Goal: Task Accomplishment & Management: Manage account settings

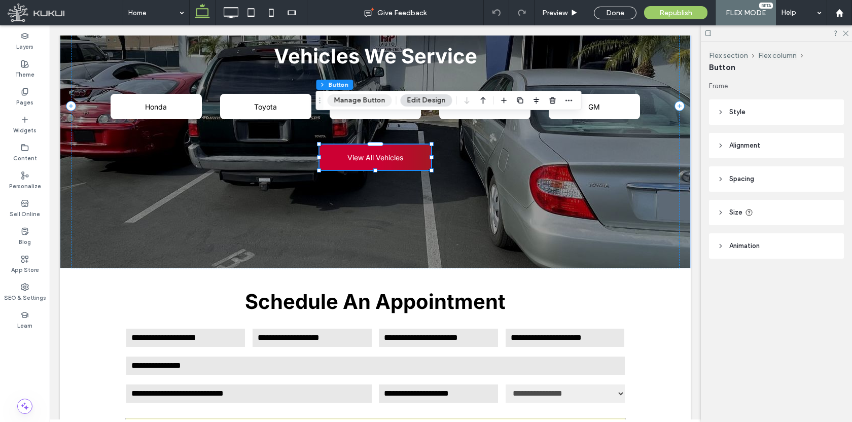
click at [361, 101] on button "Manage Button" at bounding box center [360, 100] width 64 height 12
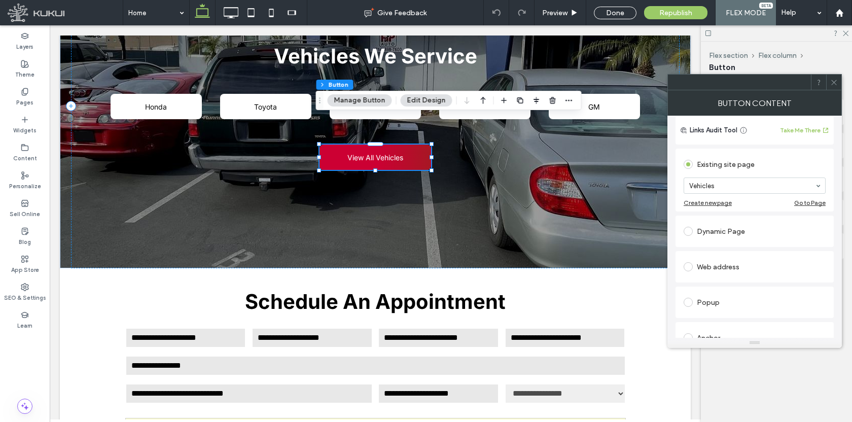
scroll to position [75, 0]
click at [835, 82] on icon at bounding box center [834, 83] width 8 height 8
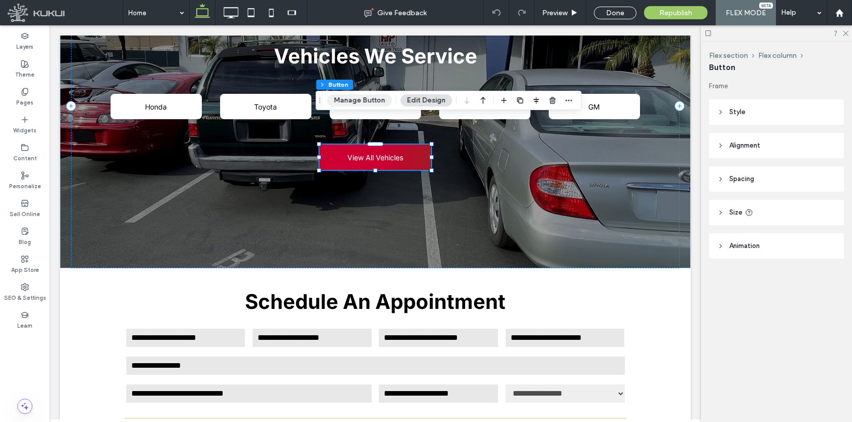
click at [366, 99] on button "Manage Button" at bounding box center [360, 100] width 64 height 12
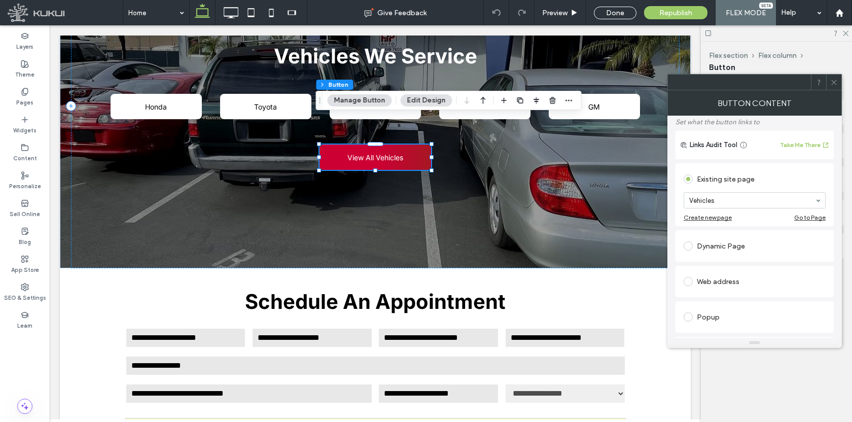
scroll to position [0, 0]
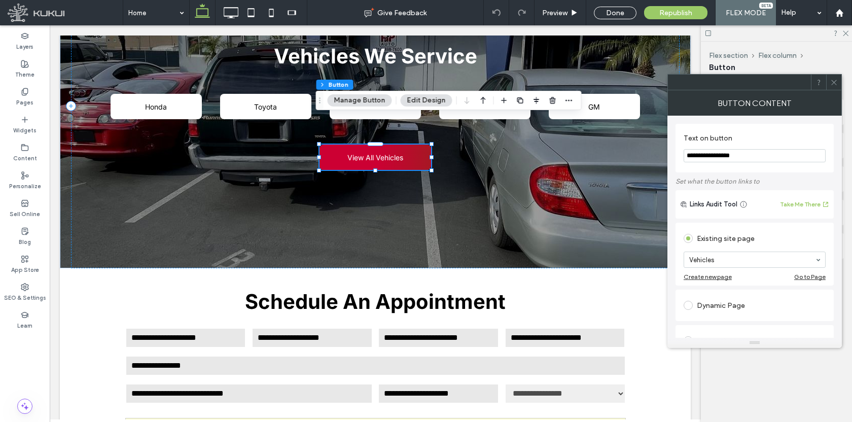
click at [836, 85] on icon at bounding box center [834, 83] width 8 height 8
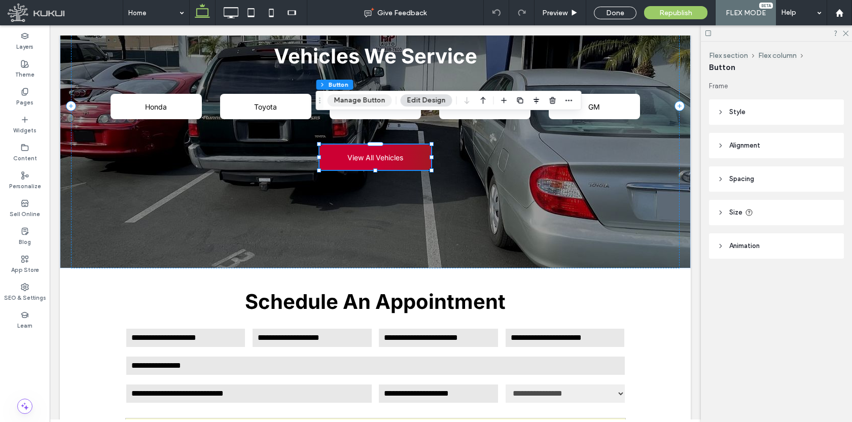
click at [349, 97] on button "Manage Button" at bounding box center [360, 100] width 64 height 12
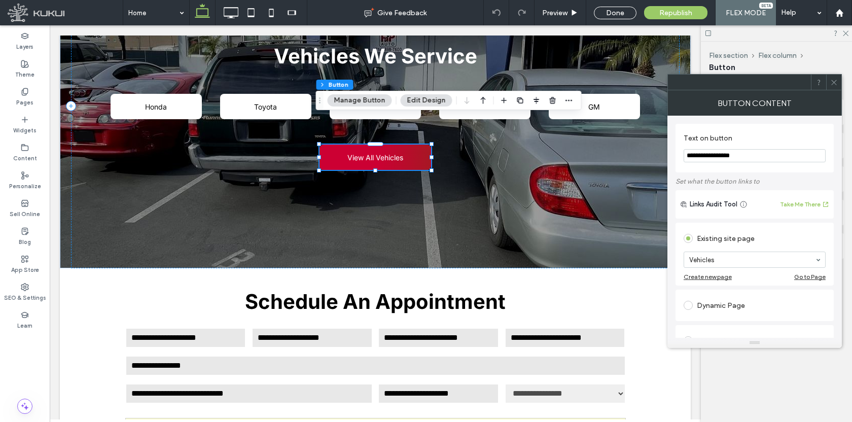
click at [836, 82] on icon at bounding box center [834, 83] width 8 height 8
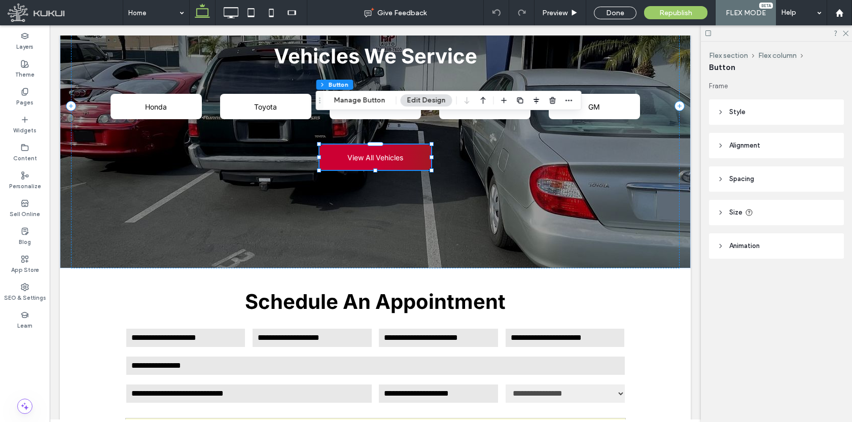
click at [745, 115] on span "Style" at bounding box center [737, 112] width 16 height 10
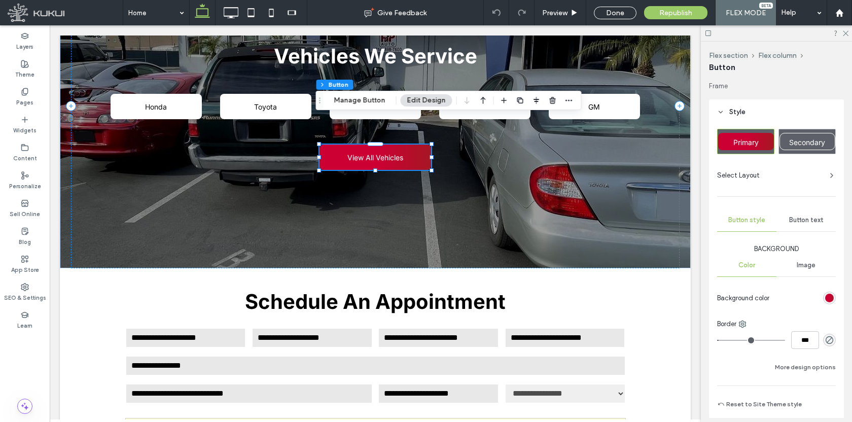
click at [733, 112] on span "Style" at bounding box center [737, 112] width 16 height 10
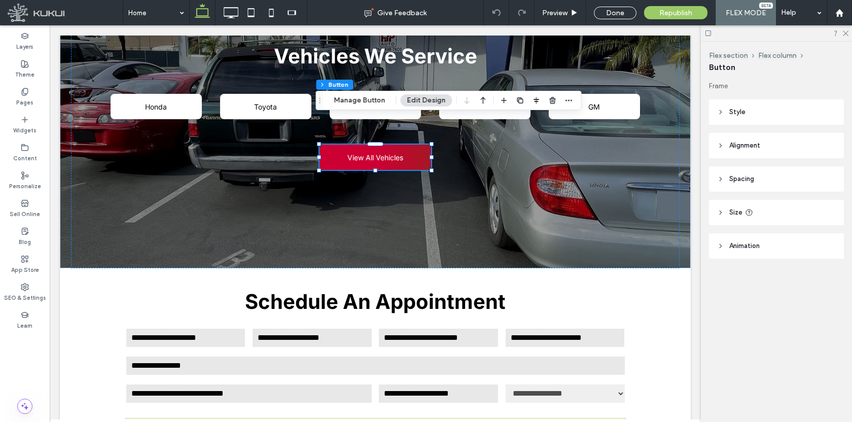
click at [730, 252] on header "Animation" at bounding box center [776, 245] width 135 height 25
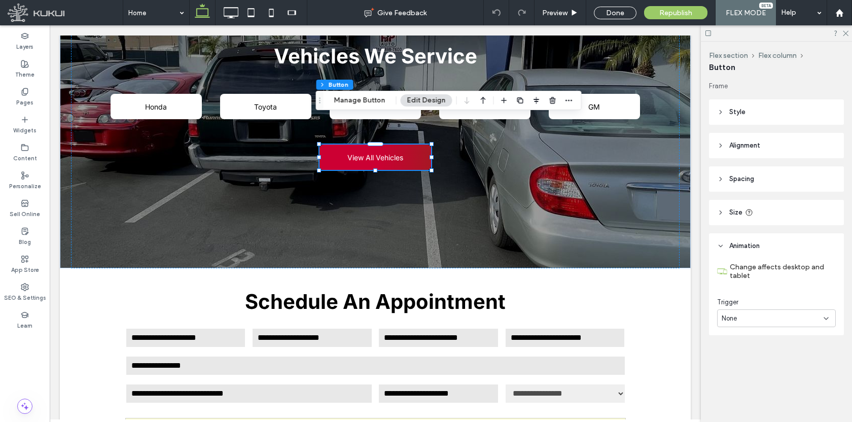
click at [730, 249] on span "Animation" at bounding box center [744, 246] width 30 height 10
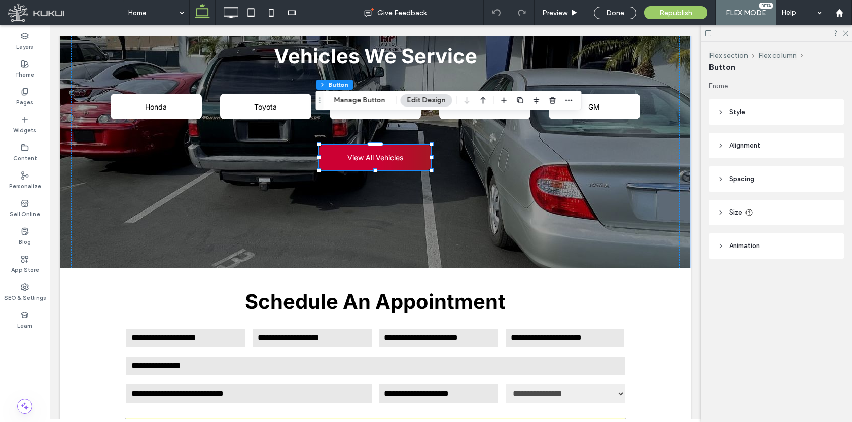
click at [734, 120] on header "Style" at bounding box center [776, 111] width 135 height 25
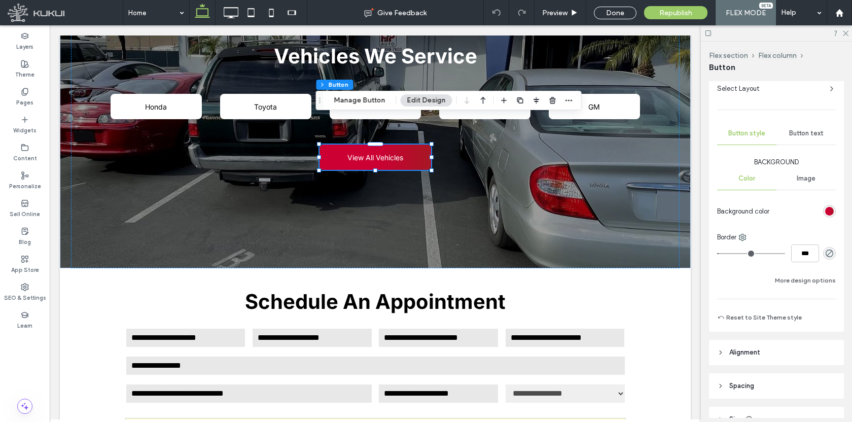
scroll to position [72, 0]
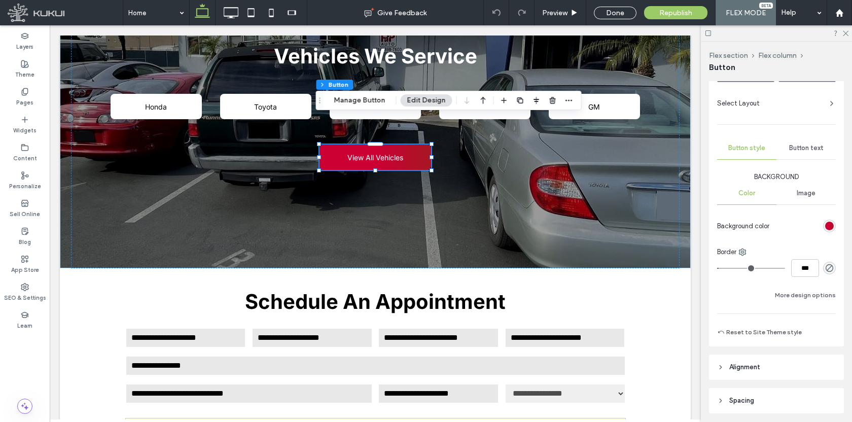
click at [792, 161] on div "Primary Secondary Select Layout Button style Button text Background Color Image…" at bounding box center [776, 198] width 119 height 282
click at [793, 154] on div "Button text" at bounding box center [806, 148] width 59 height 22
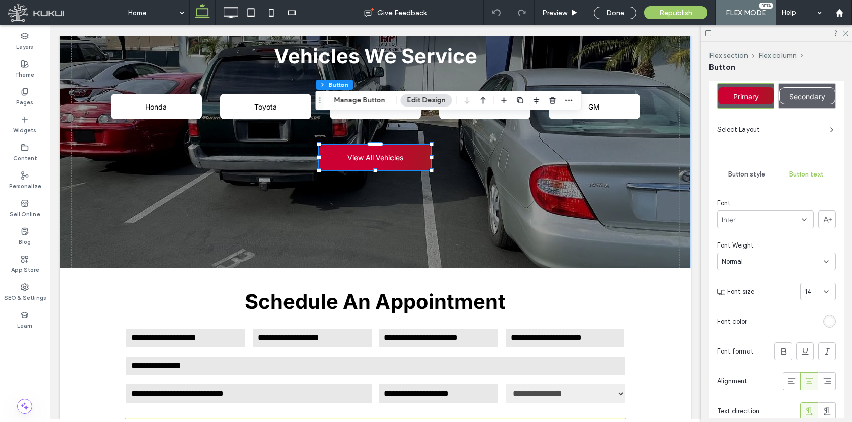
scroll to position [45, 0]
click at [759, 177] on span "Button style" at bounding box center [746, 175] width 37 height 8
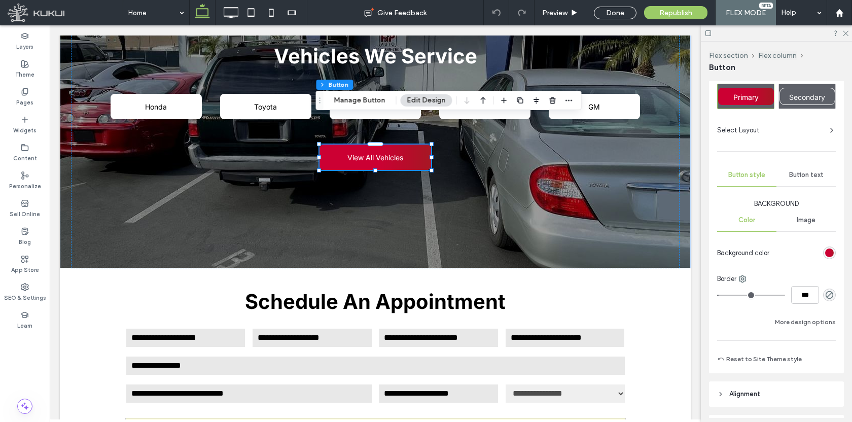
click at [767, 134] on div "Select Layout" at bounding box center [776, 130] width 119 height 10
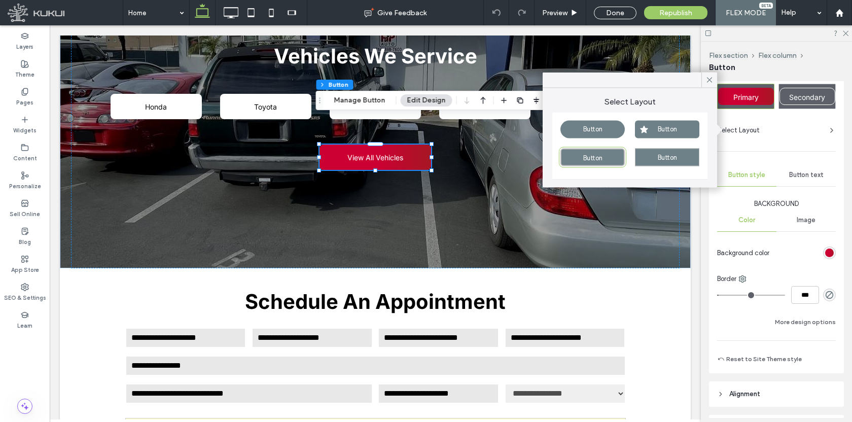
click at [779, 133] on div "Select Layout" at bounding box center [776, 130] width 119 height 10
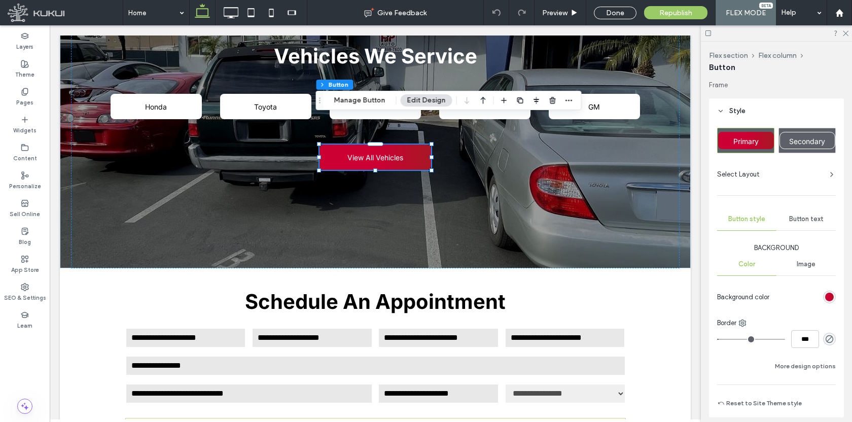
scroll to position [0, 0]
click at [748, 113] on header "Style" at bounding box center [776, 111] width 135 height 25
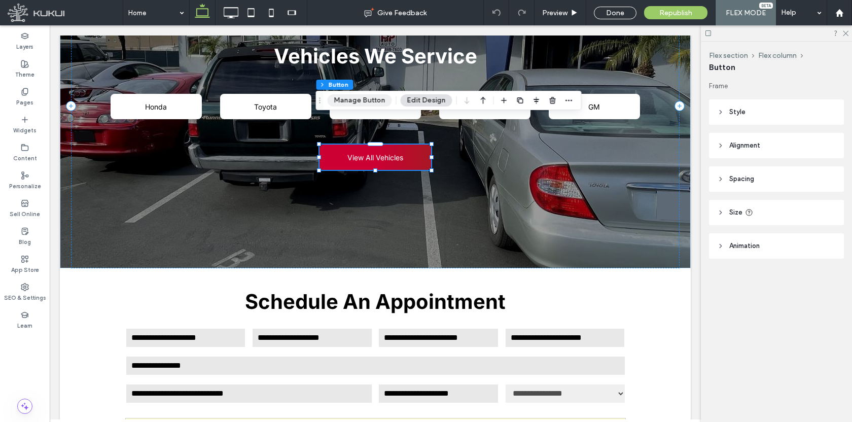
click at [359, 104] on button "Manage Button" at bounding box center [360, 100] width 64 height 12
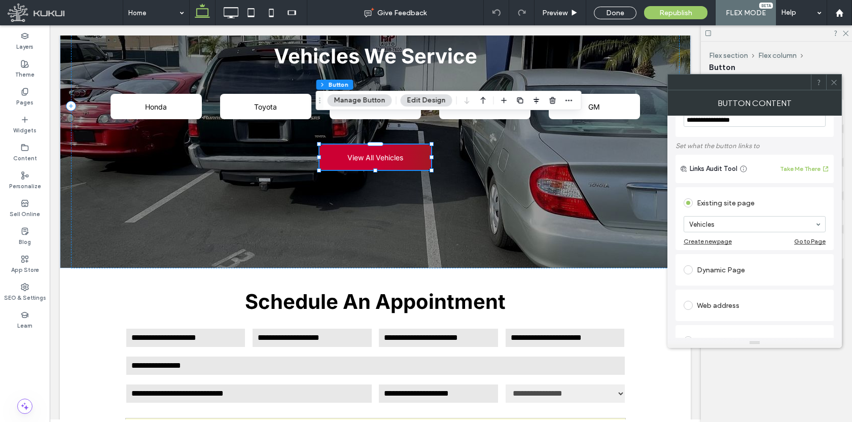
scroll to position [20, 0]
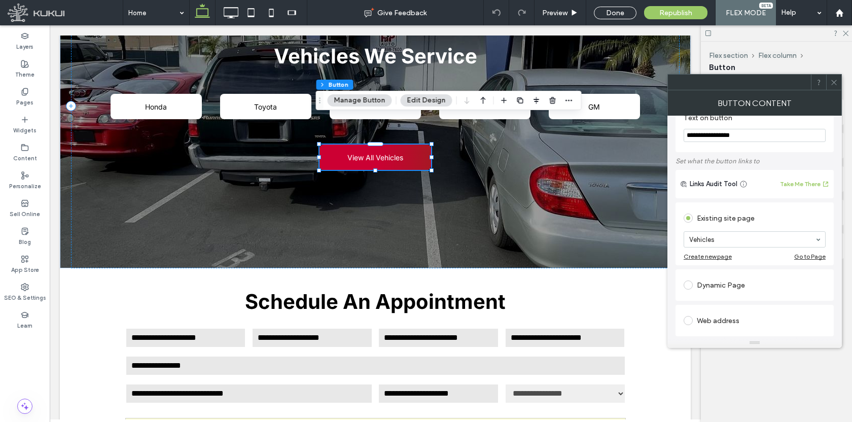
click at [803, 260] on div "Go to Page" at bounding box center [809, 257] width 31 height 8
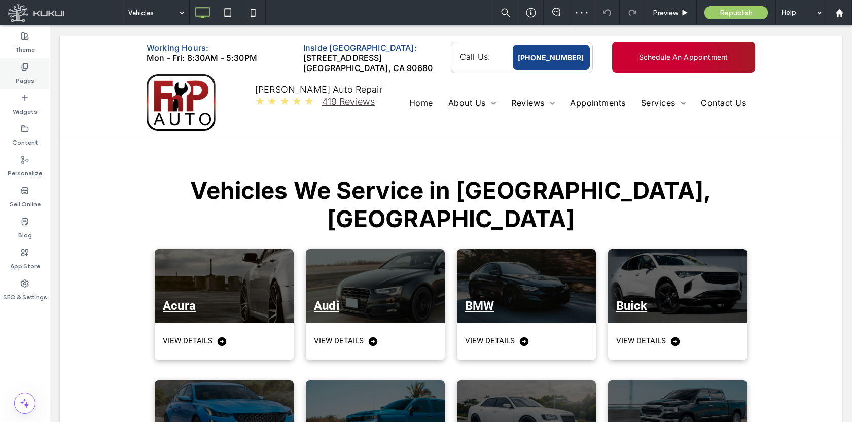
click at [39, 80] on div "Pages" at bounding box center [25, 73] width 50 height 31
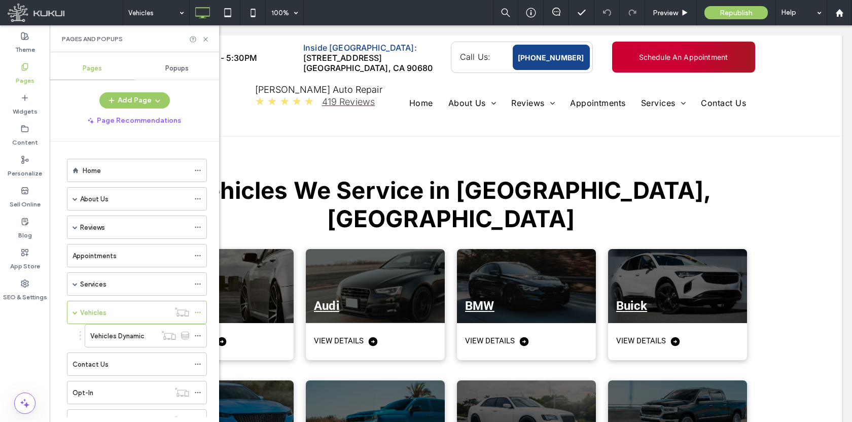
click at [107, 310] on div "Vehicles" at bounding box center [124, 312] width 89 height 11
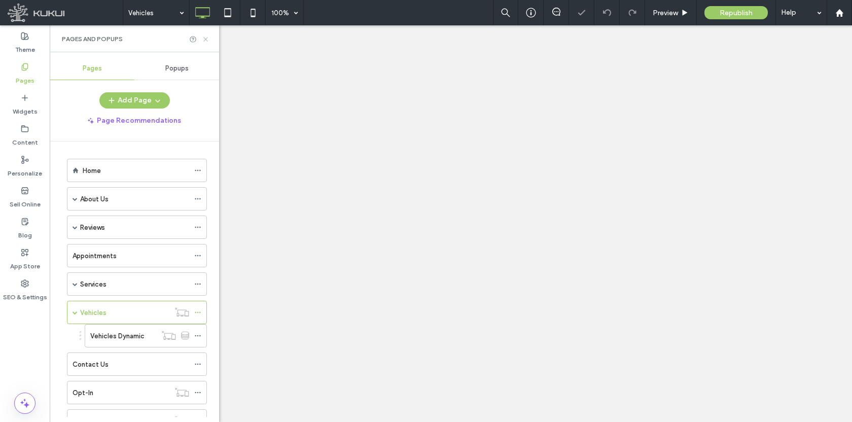
click at [207, 39] on icon at bounding box center [206, 40] width 8 height 8
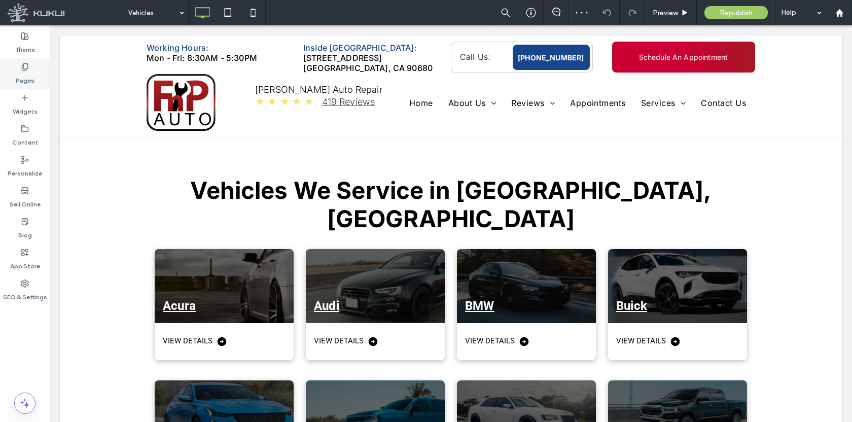
click at [17, 78] on label "Pages" at bounding box center [25, 78] width 19 height 14
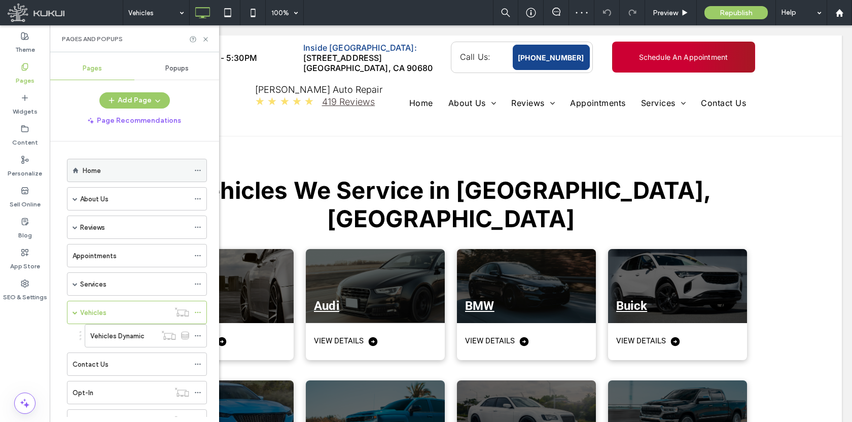
click at [99, 170] on label "Home" at bounding box center [92, 171] width 18 height 18
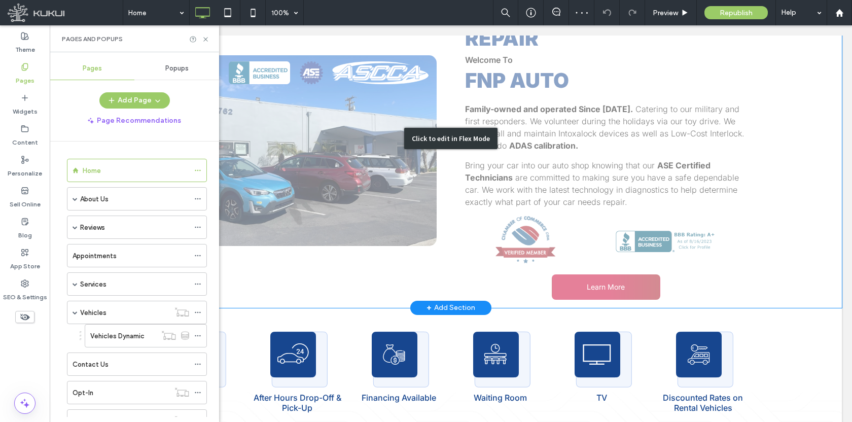
scroll to position [805, 0]
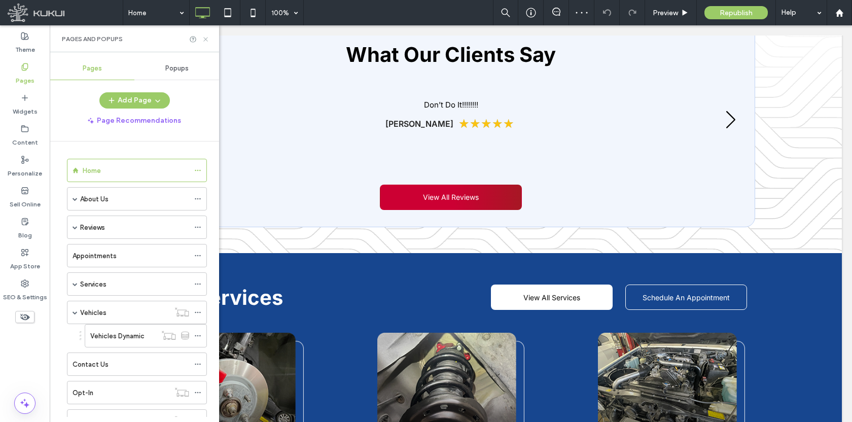
click at [202, 41] on icon at bounding box center [206, 40] width 8 height 8
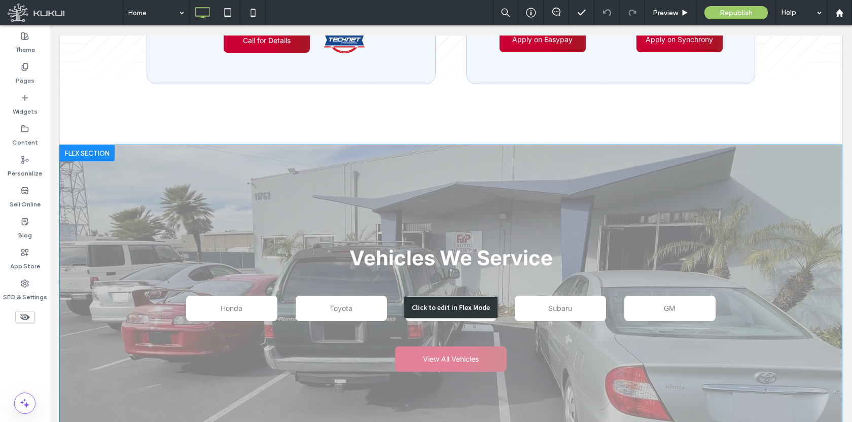
click at [176, 166] on div "Click to edit in Flex Mode" at bounding box center [451, 307] width 782 height 325
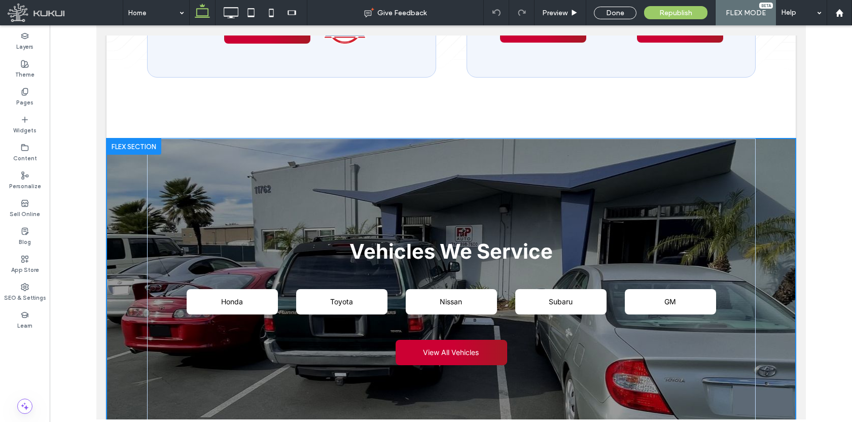
scroll to position [1429, 0]
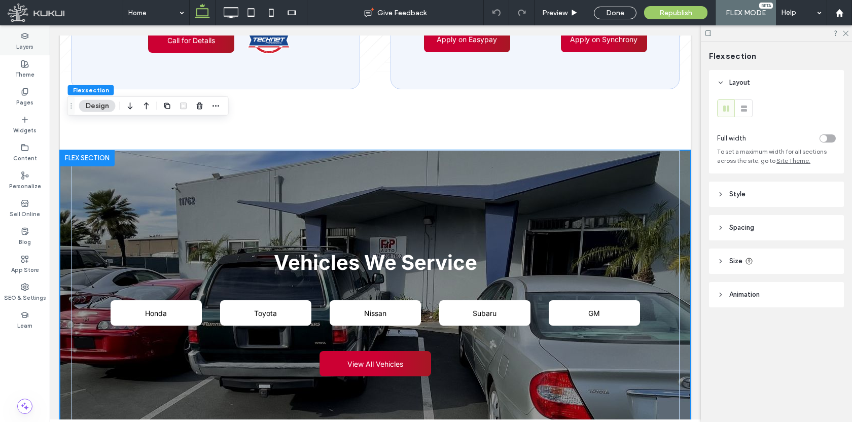
click at [26, 40] on label "Layers" at bounding box center [24, 45] width 17 height 11
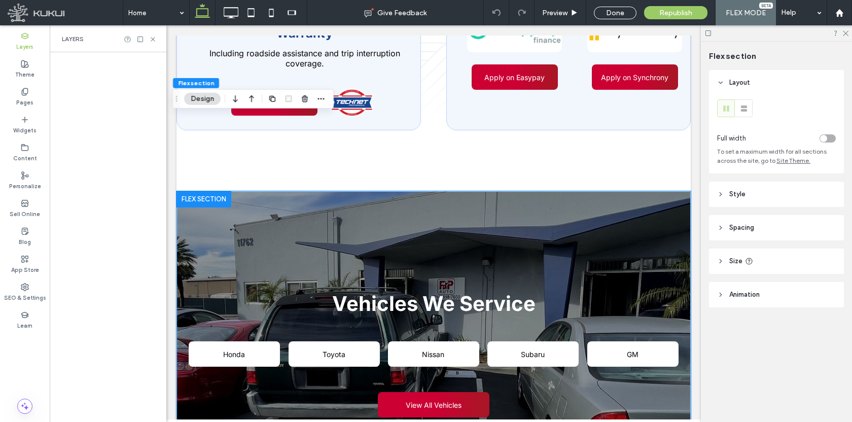
scroll to position [1496, 0]
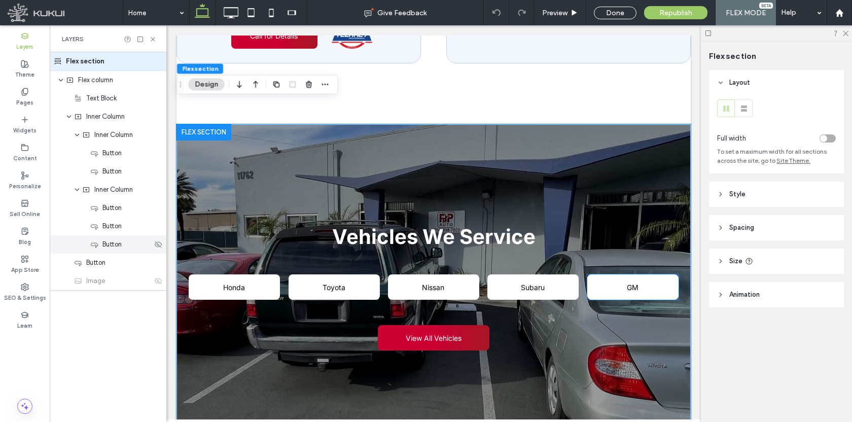
click at [114, 252] on div "Button" at bounding box center [108, 244] width 117 height 18
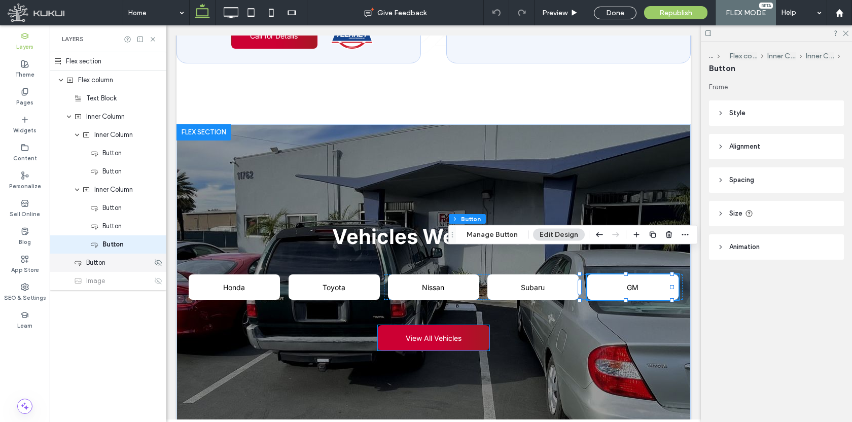
click at [112, 269] on div "Button" at bounding box center [108, 263] width 117 height 18
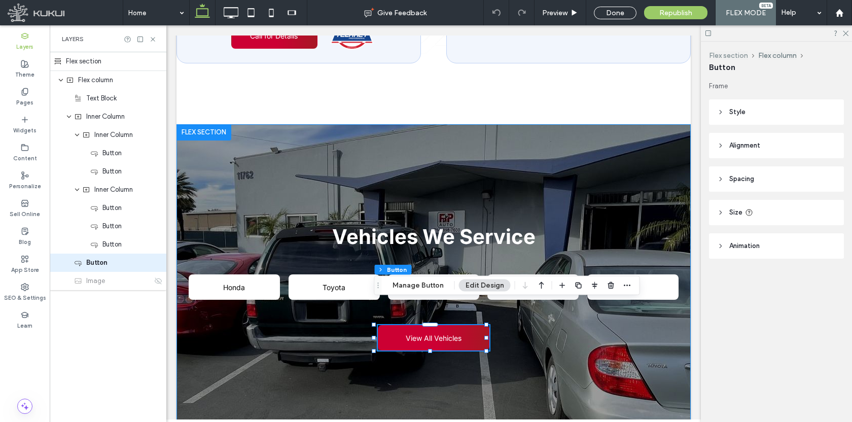
click at [733, 54] on button "Flex section" at bounding box center [728, 55] width 39 height 9
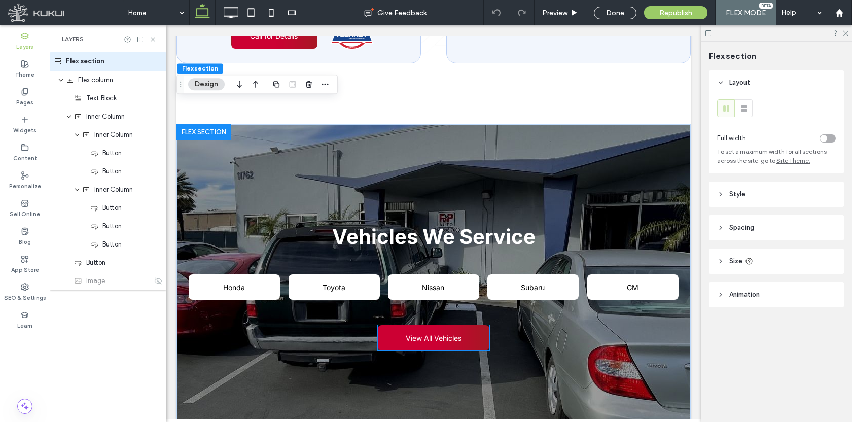
click at [402, 329] on span "View All Vehicles" at bounding box center [433, 338] width 63 height 19
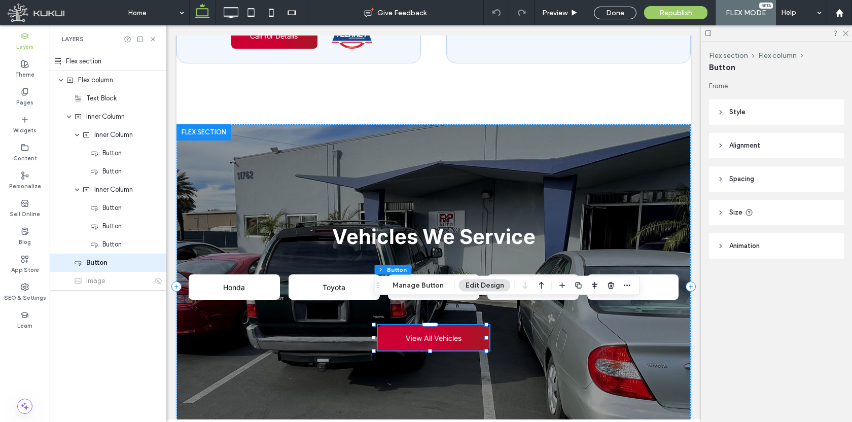
click at [415, 292] on div "Flex section Flex column Button Manage Button Edit Design" at bounding box center [507, 285] width 266 height 19
click at [416, 288] on button "Manage Button" at bounding box center [418, 285] width 64 height 12
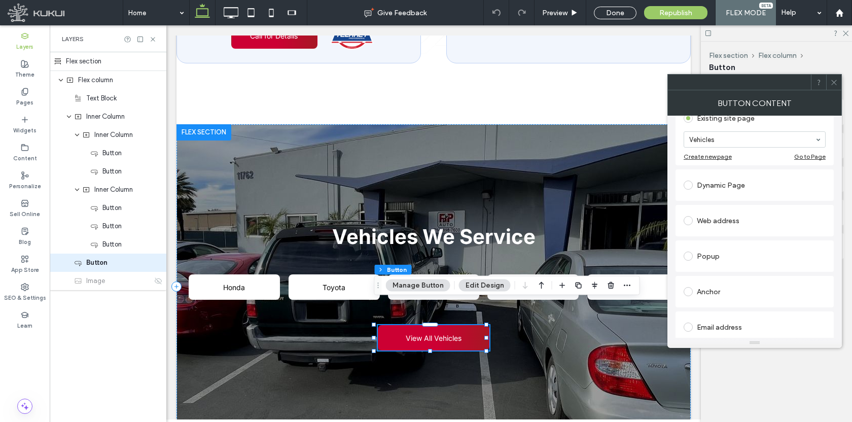
scroll to position [115, 0]
click at [616, 284] on div at bounding box center [594, 285] width 77 height 18
click at [624, 285] on use "button" at bounding box center [627, 286] width 7 height 2
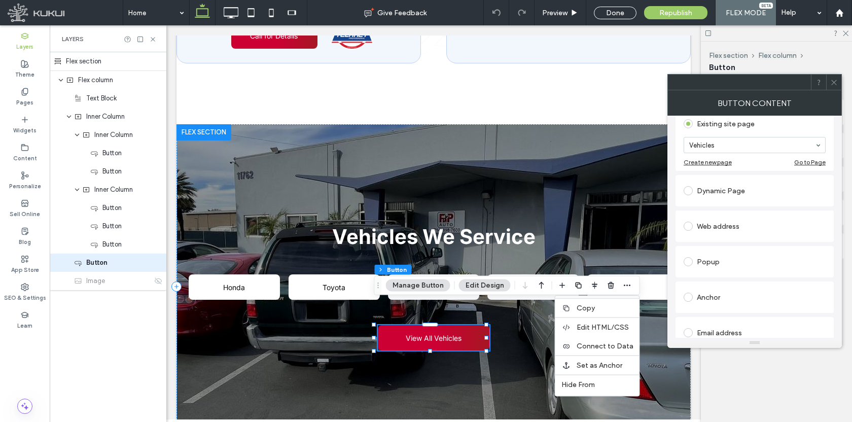
click at [837, 81] on icon at bounding box center [834, 83] width 8 height 8
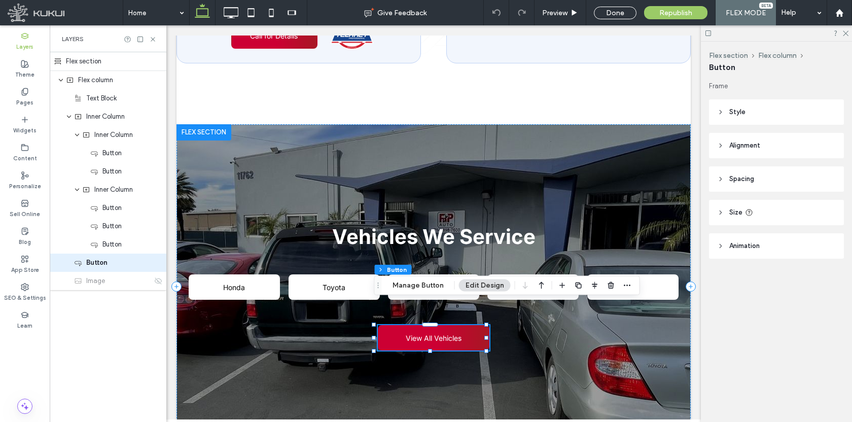
click at [759, 185] on header "Spacing" at bounding box center [776, 178] width 135 height 25
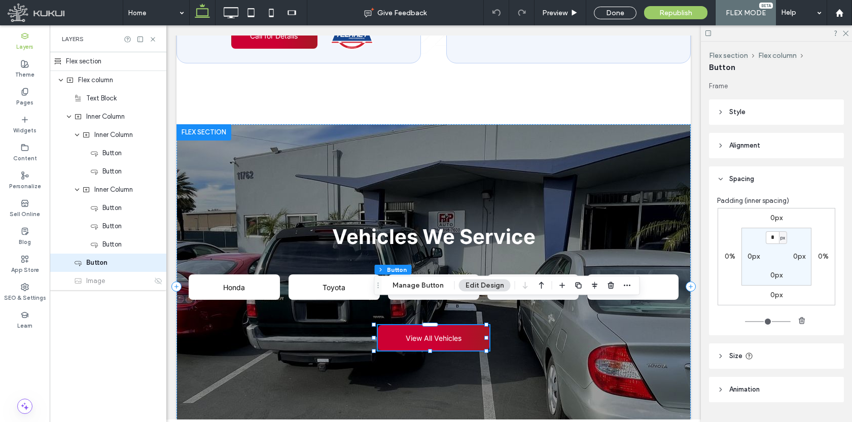
click at [759, 185] on header "Spacing" at bounding box center [776, 178] width 135 height 25
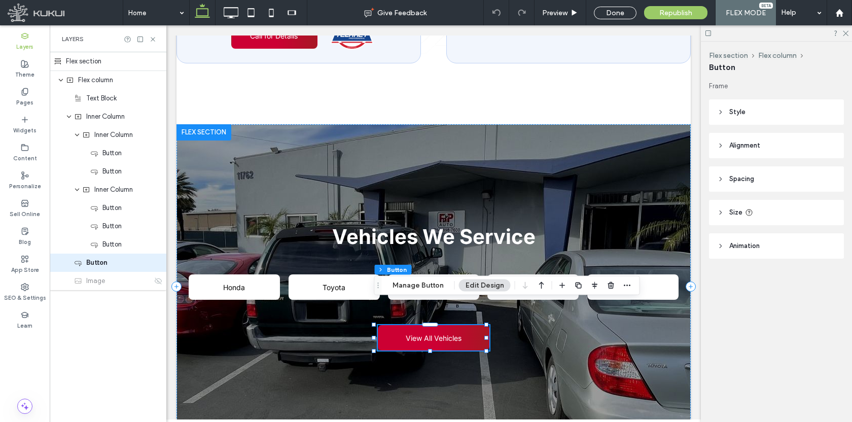
click at [728, 212] on header "Size" at bounding box center [776, 212] width 135 height 25
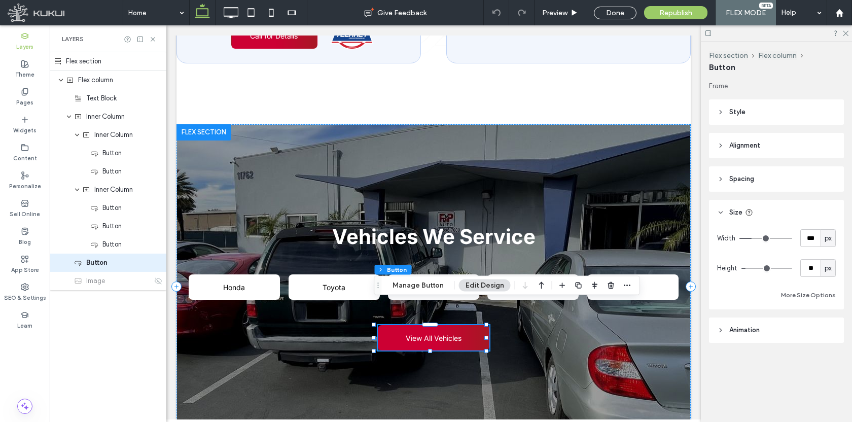
click at [728, 212] on header "Size" at bounding box center [776, 212] width 135 height 25
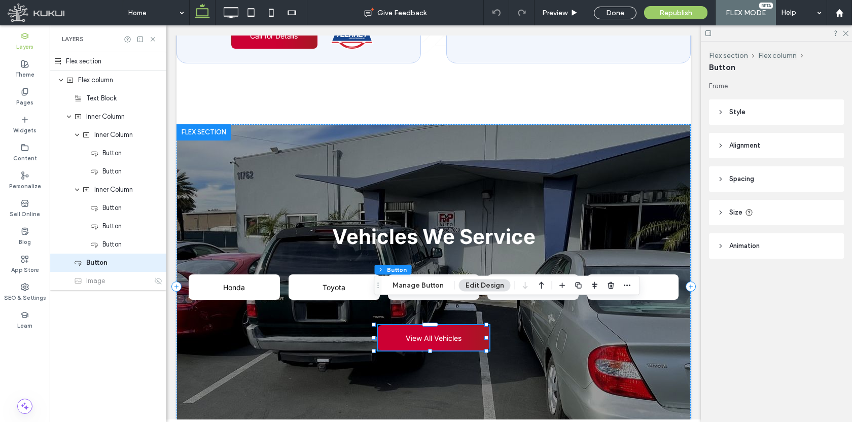
click at [739, 109] on span "Style" at bounding box center [737, 112] width 16 height 10
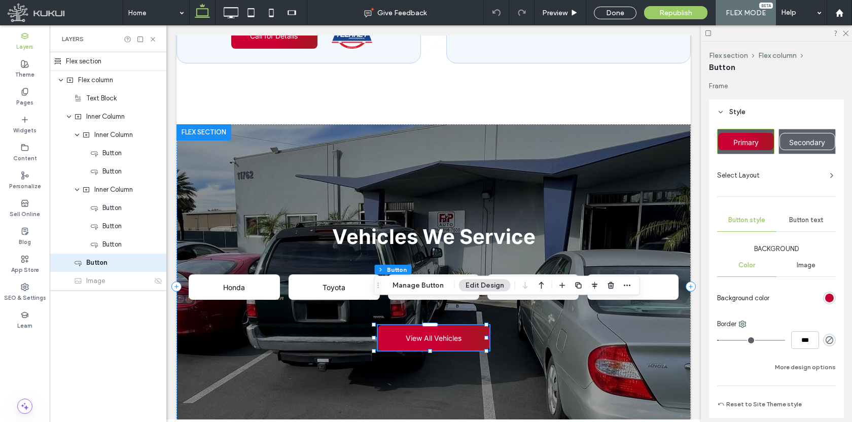
click at [789, 220] on span "Button text" at bounding box center [806, 220] width 34 height 8
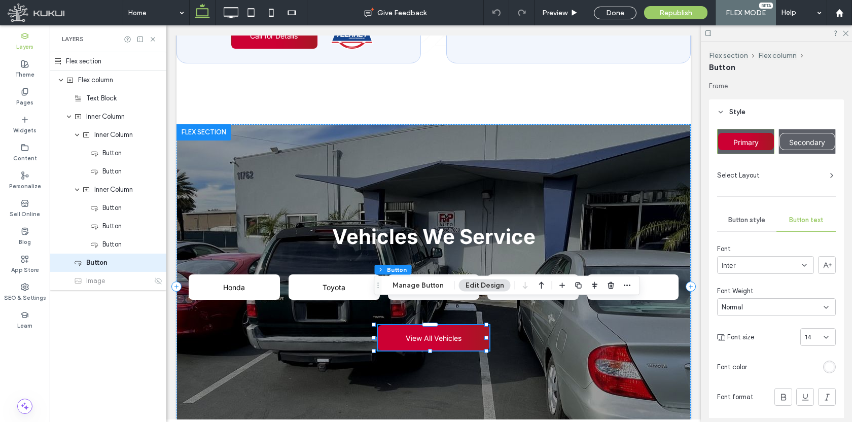
click at [756, 220] on span "Button style" at bounding box center [746, 220] width 37 height 8
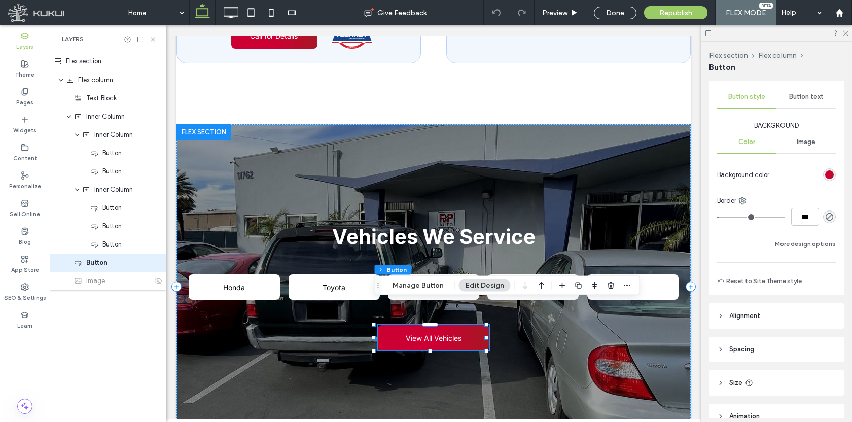
scroll to position [125, 0]
click at [796, 245] on button "More design options" at bounding box center [805, 242] width 61 height 12
click at [796, 245] on button "Fewer design options" at bounding box center [805, 242] width 62 height 12
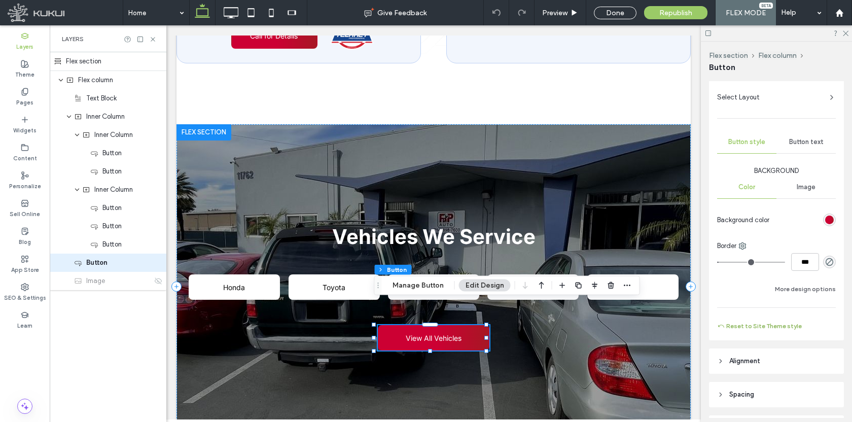
scroll to position [0, 0]
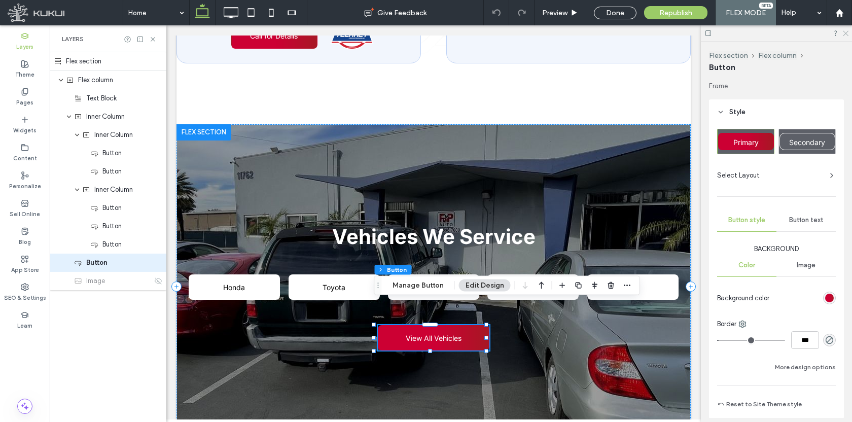
click at [848, 35] on use at bounding box center [846, 34] width 6 height 6
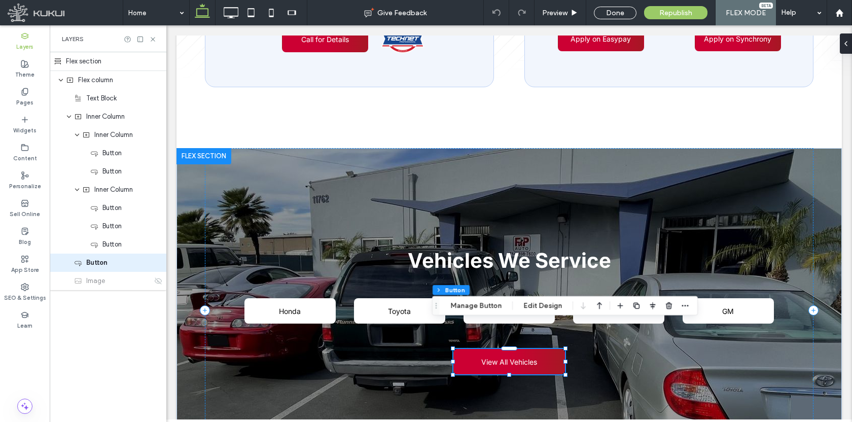
click at [469, 299] on div "Flex section Flex column Button Manage Button Edit Design" at bounding box center [565, 305] width 266 height 19
click at [470, 306] on button "Manage Button" at bounding box center [476, 306] width 64 height 12
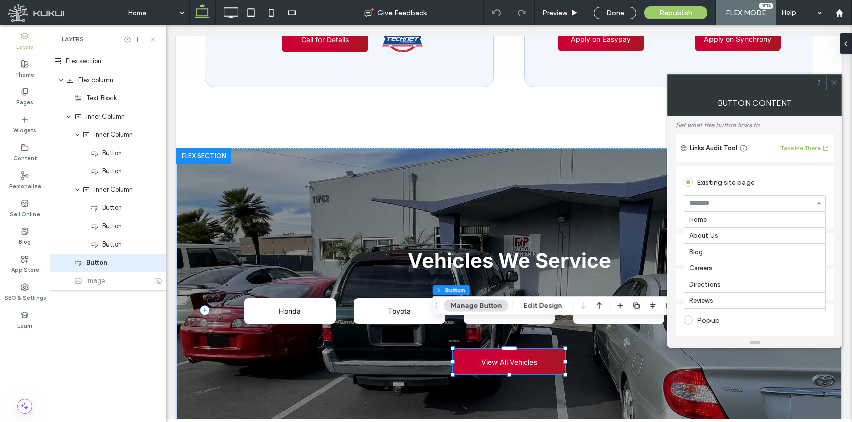
scroll to position [185, 0]
click at [760, 207] on input at bounding box center [752, 203] width 126 height 7
drag, startPoint x: 836, startPoint y: 84, endPoint x: 667, endPoint y: 20, distance: 181.1
click at [836, 84] on icon at bounding box center [834, 83] width 8 height 8
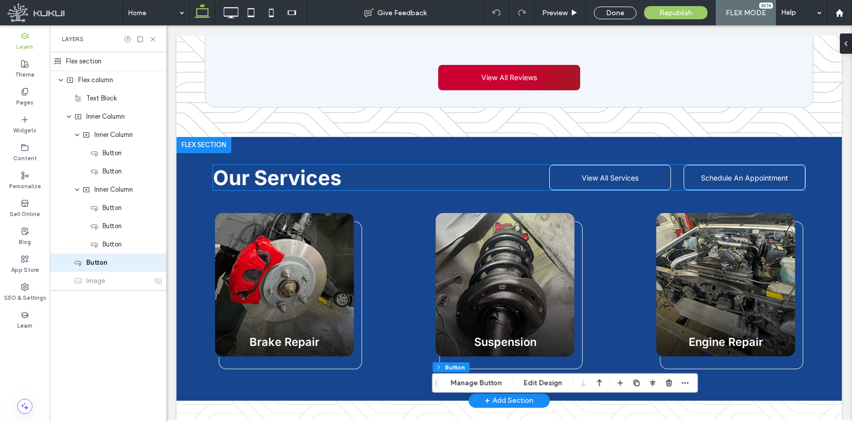
scroll to position [912, 0]
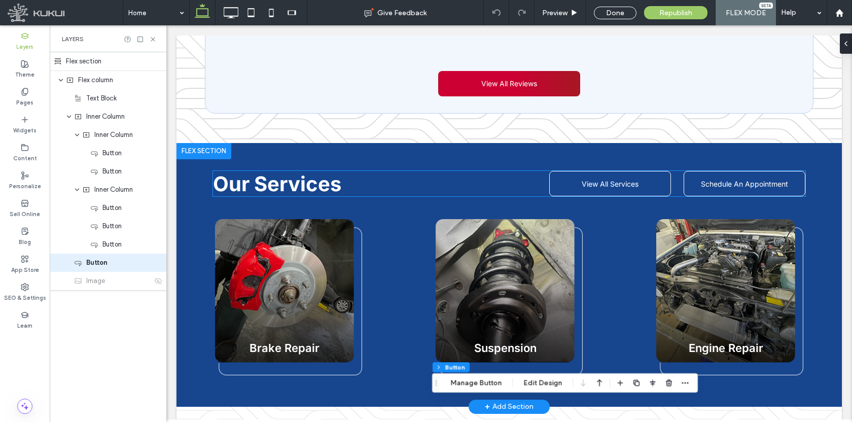
click at [642, 171] on link "View All Services" at bounding box center [610, 183] width 122 height 25
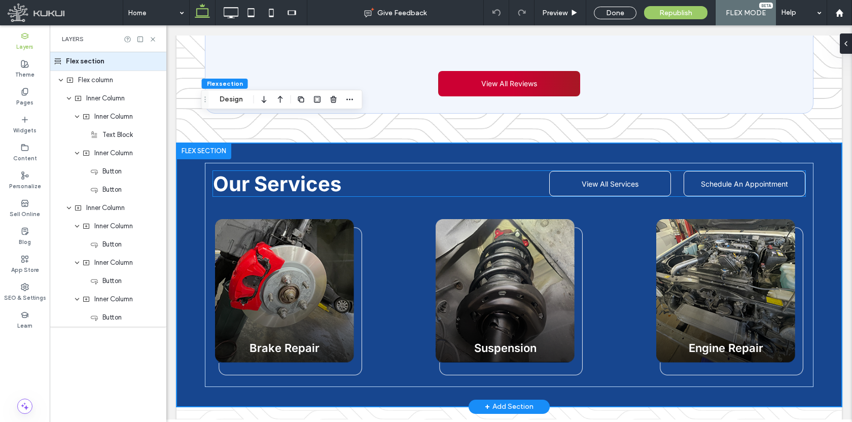
click at [642, 171] on link "View All Services" at bounding box center [610, 183] width 122 height 25
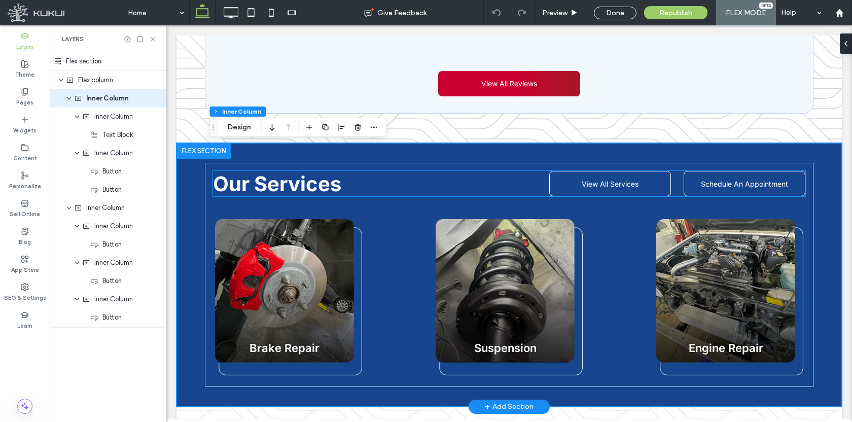
type input "**"
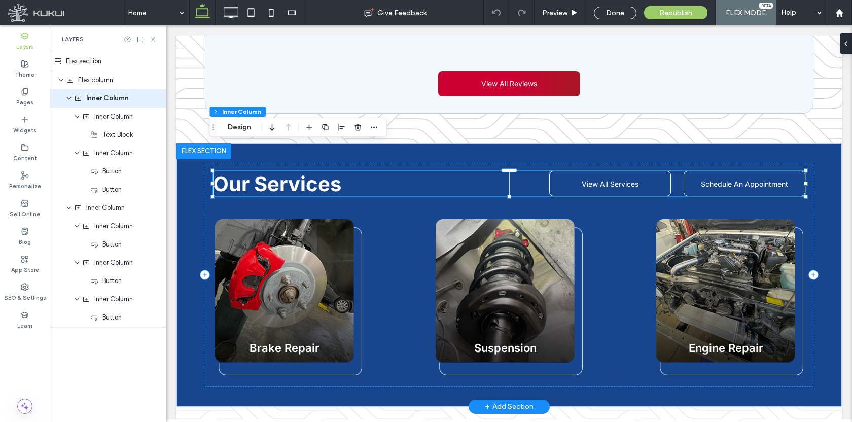
click at [642, 171] on link "View All Services" at bounding box center [610, 183] width 122 height 25
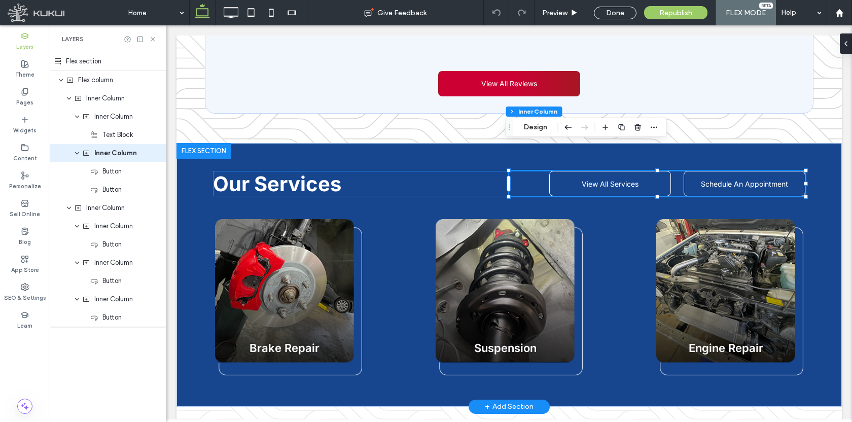
click at [642, 171] on link "View All Services" at bounding box center [610, 183] width 122 height 25
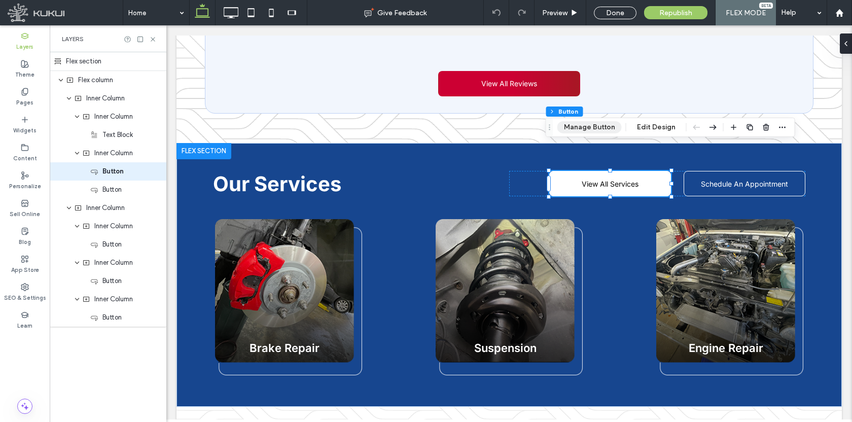
click at [573, 123] on button "Manage Button" at bounding box center [589, 127] width 64 height 12
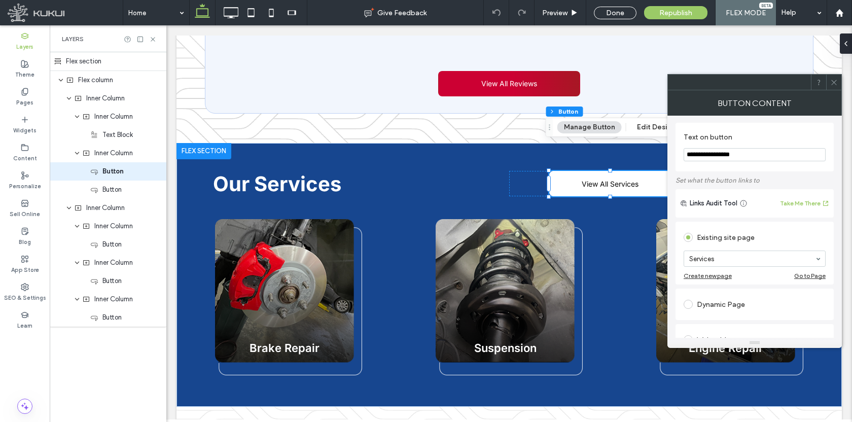
scroll to position [2, 0]
click at [832, 82] on icon at bounding box center [834, 83] width 8 height 8
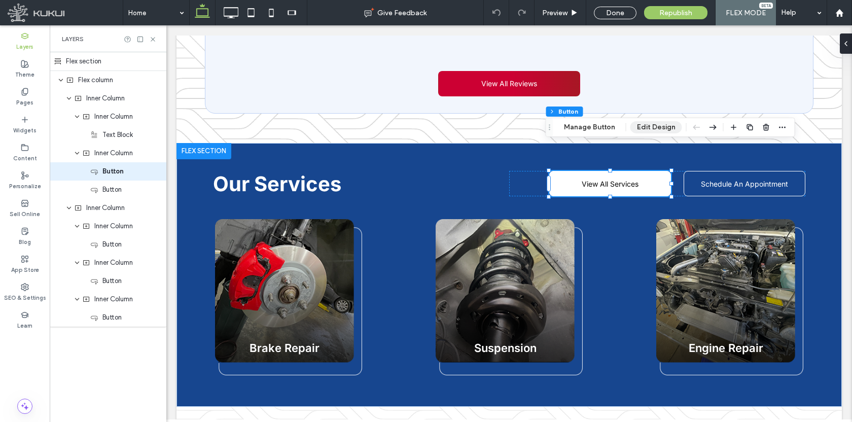
click at [667, 124] on button "Edit Design" at bounding box center [657, 127] width 52 height 12
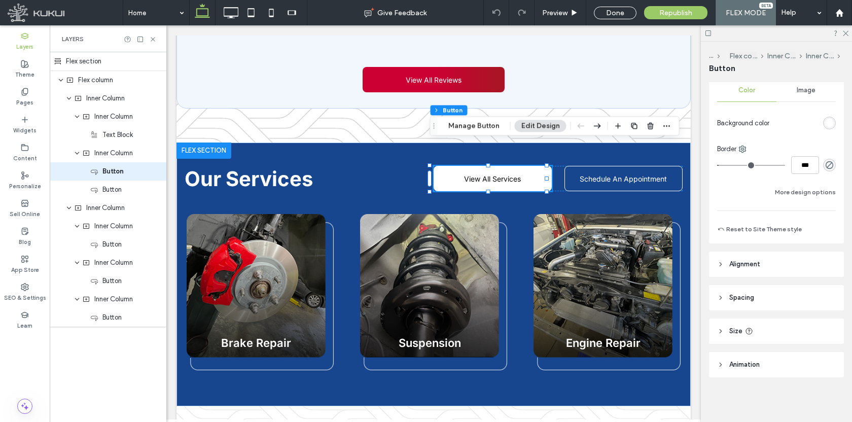
scroll to position [0, 0]
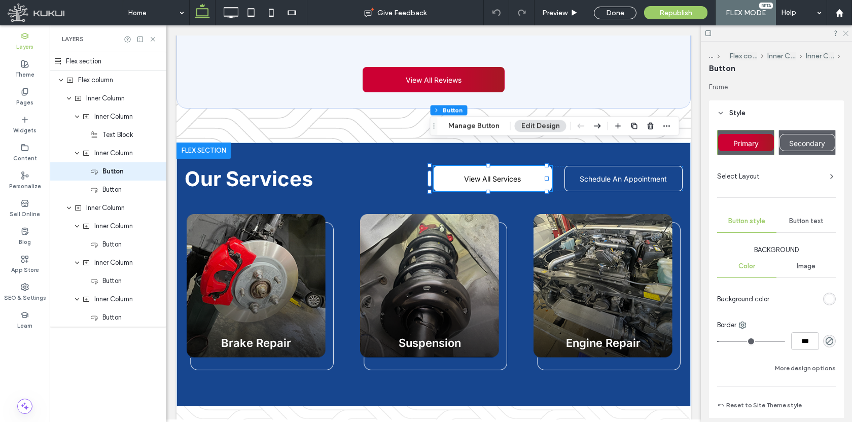
click at [848, 33] on icon at bounding box center [845, 32] width 7 height 7
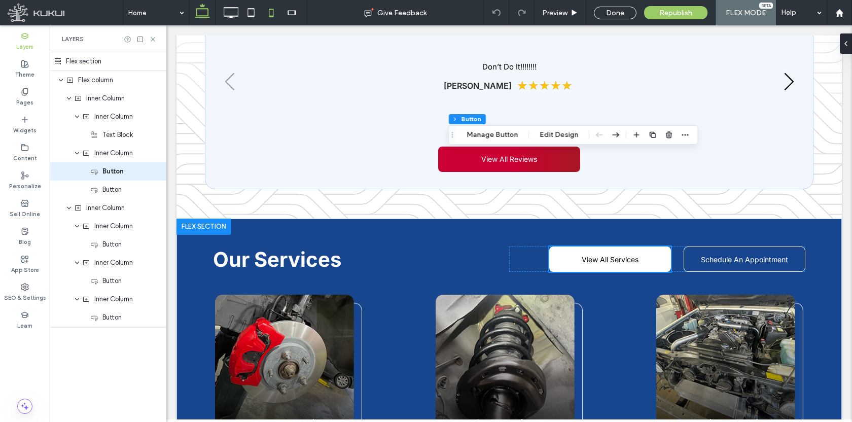
scroll to position [771, 0]
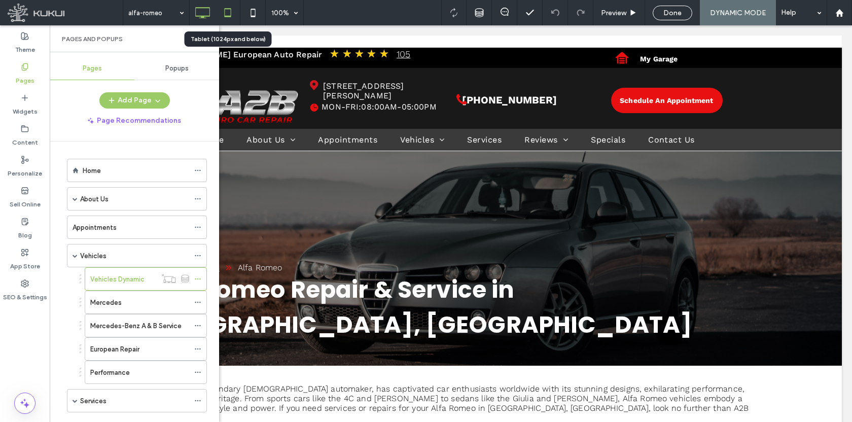
click at [234, 14] on icon at bounding box center [228, 13] width 20 height 20
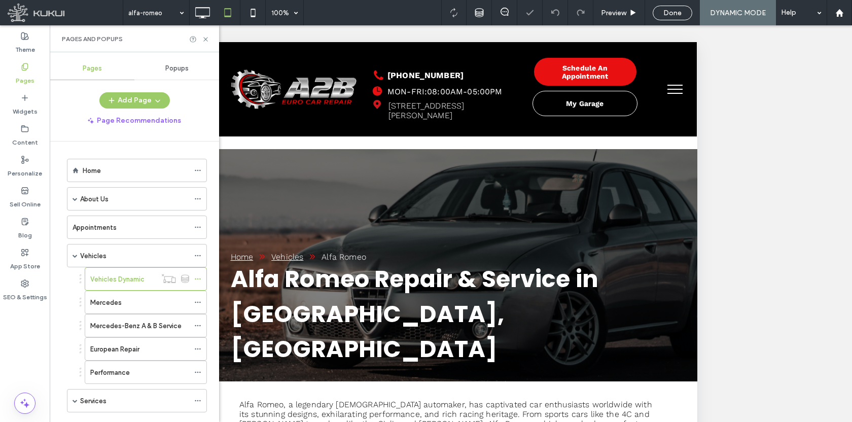
click at [213, 39] on div "Pages and Popups" at bounding box center [134, 38] width 169 height 27
click at [211, 39] on div "Pages and Popups" at bounding box center [134, 38] width 169 height 27
click at [208, 39] on icon at bounding box center [206, 40] width 8 height 8
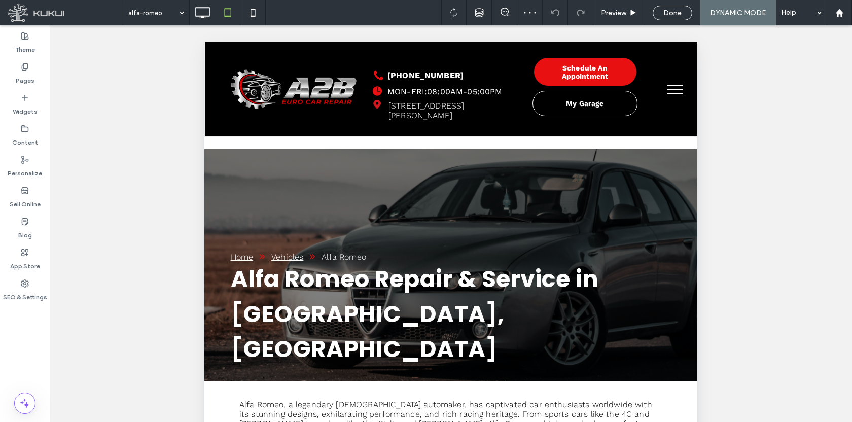
click at [27, 82] on label "Pages" at bounding box center [25, 78] width 19 height 14
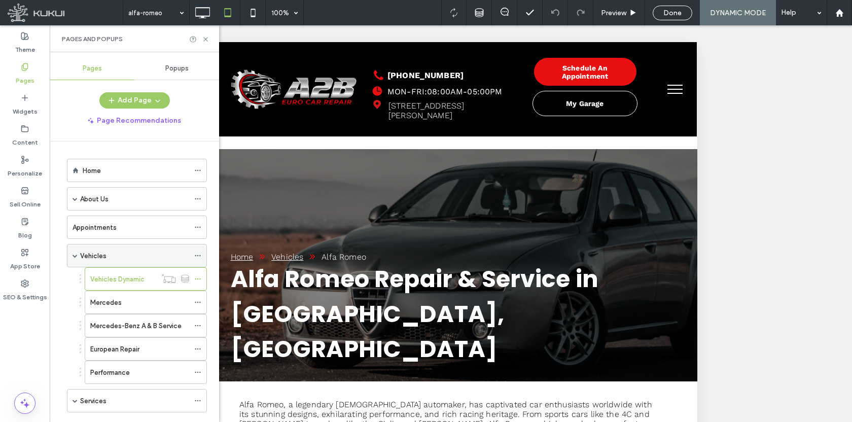
drag, startPoint x: 74, startPoint y: 255, endPoint x: 76, endPoint y: 263, distance: 8.3
click at [75, 256] on span at bounding box center [75, 255] width 5 height 5
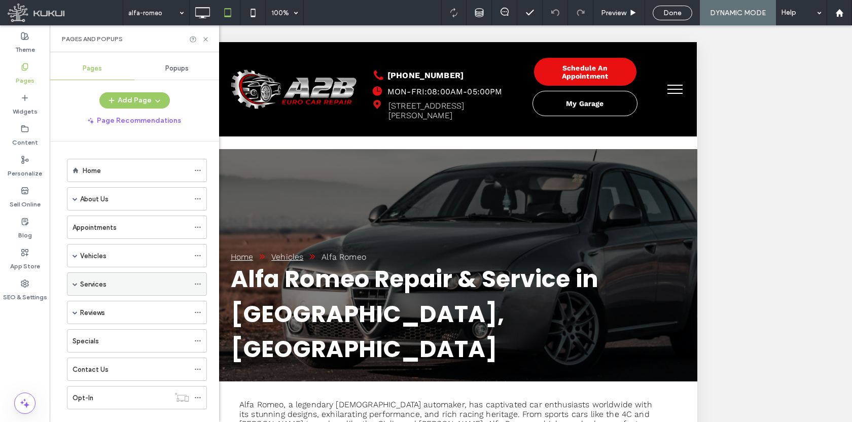
click at [76, 287] on span at bounding box center [75, 284] width 5 height 22
click at [96, 301] on div "Services Dynamic" at bounding box center [123, 307] width 66 height 22
click at [208, 39] on icon at bounding box center [206, 40] width 8 height 8
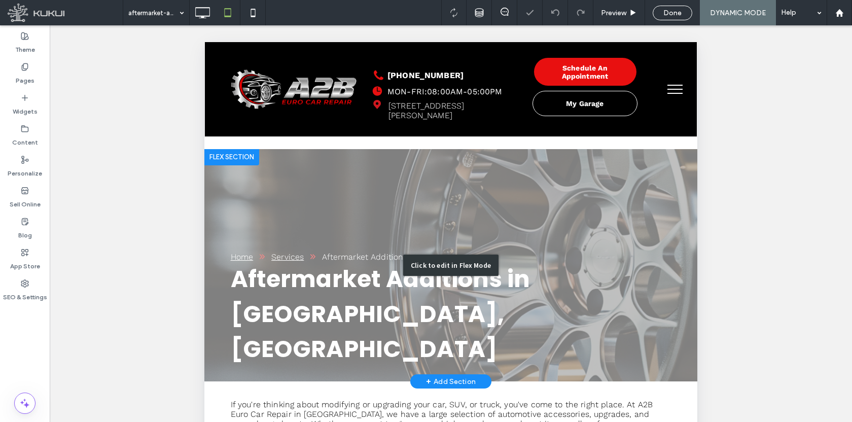
click at [218, 236] on div "Click to edit in Flex Mode" at bounding box center [450, 265] width 493 height 232
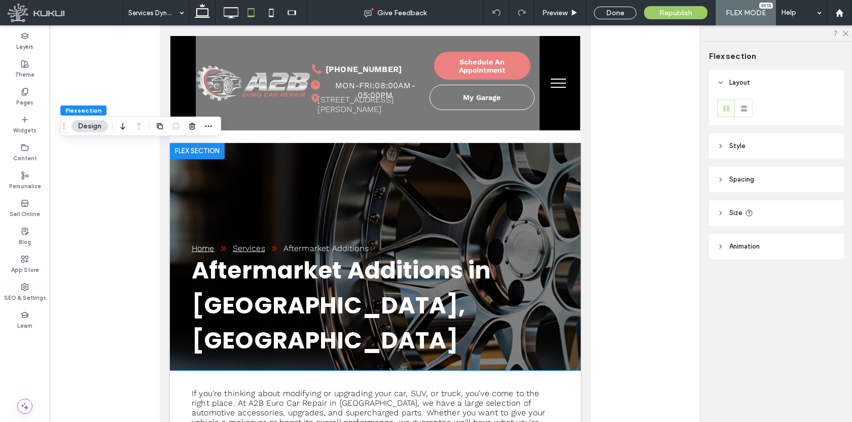
click at [23, 98] on label "Pages" at bounding box center [24, 101] width 17 height 11
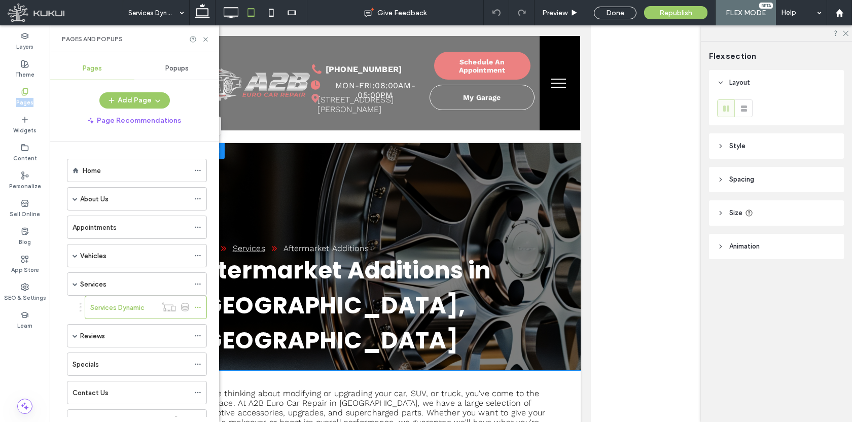
click at [95, 168] on label "Home" at bounding box center [92, 171] width 18 height 18
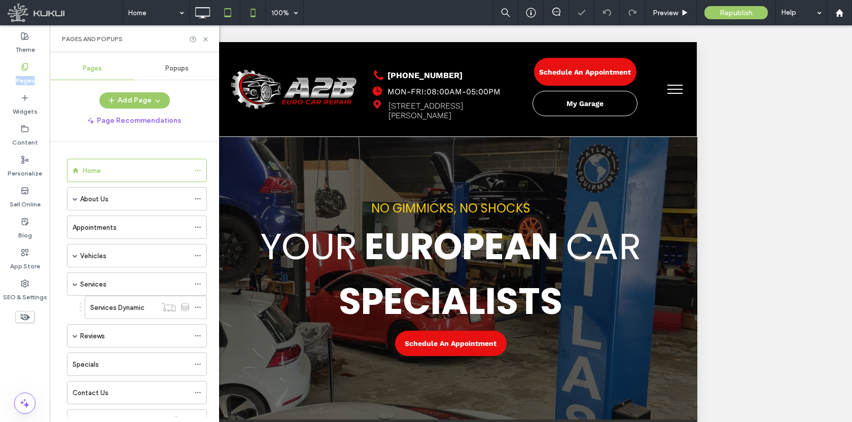
click at [253, 11] on icon at bounding box center [253, 13] width 20 height 20
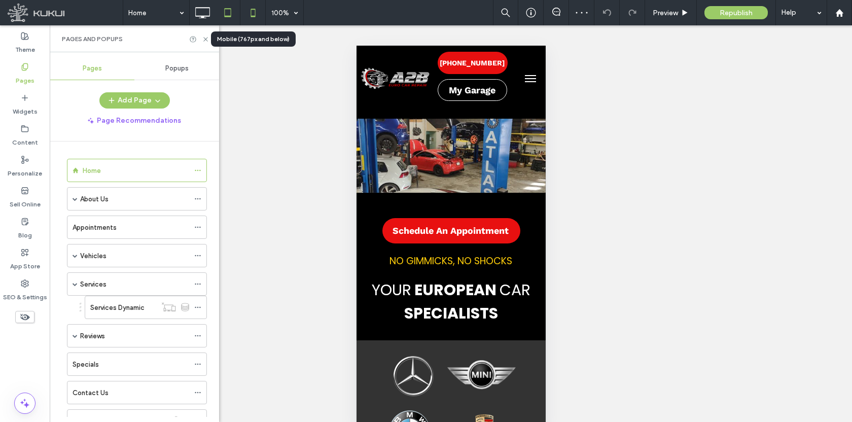
click at [236, 15] on icon at bounding box center [228, 13] width 20 height 20
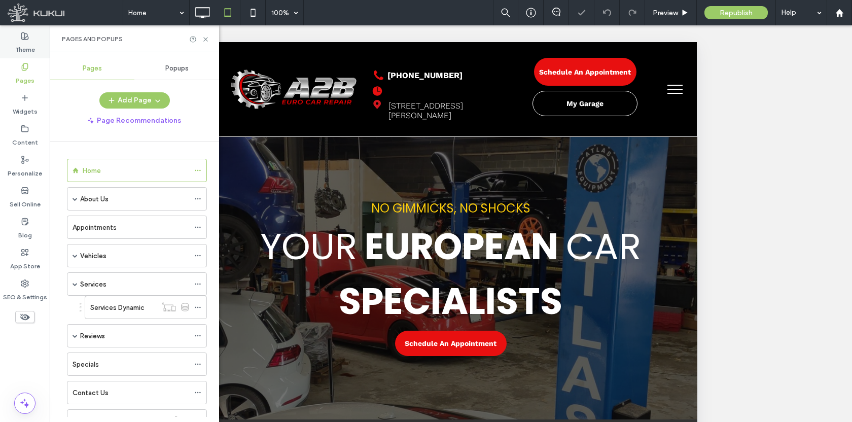
click at [27, 40] on label "Theme" at bounding box center [25, 47] width 20 height 14
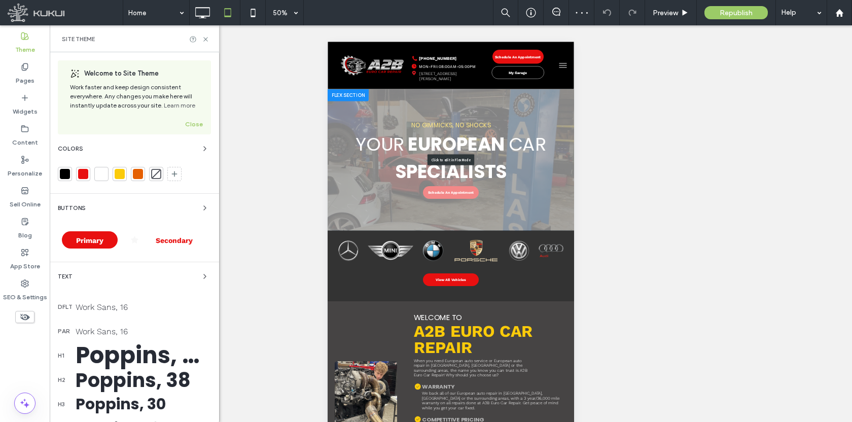
click at [357, 280] on div "Click to edit in Flex Mode" at bounding box center [574, 277] width 493 height 283
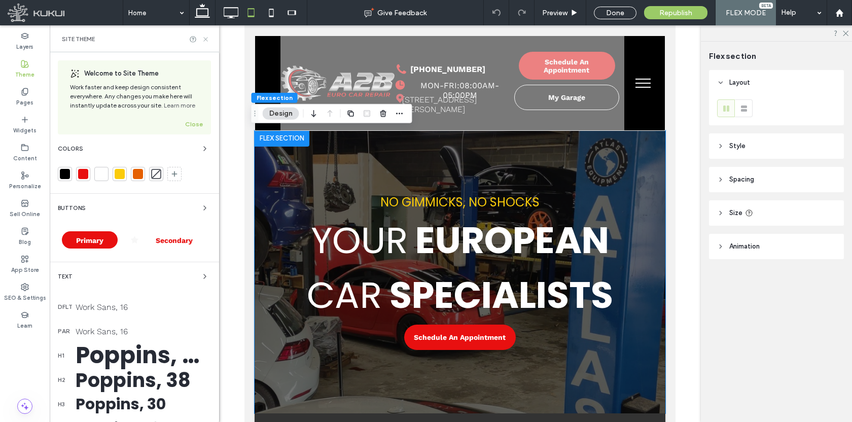
click at [206, 38] on use at bounding box center [205, 39] width 4 height 4
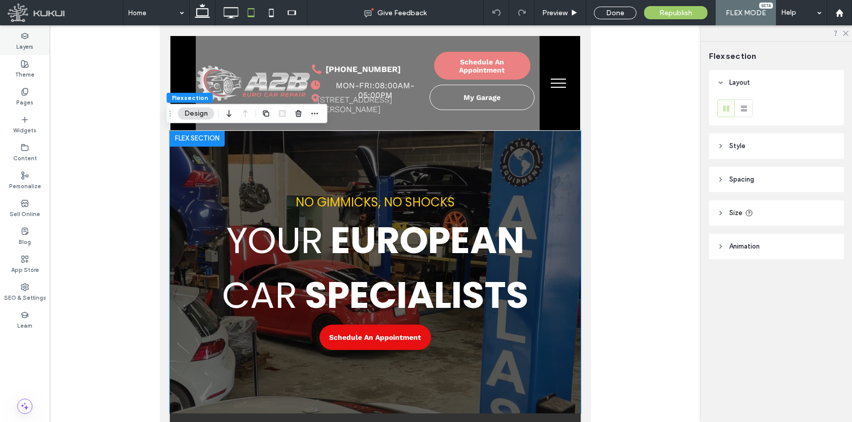
click at [23, 45] on label "Layers" at bounding box center [24, 45] width 17 height 11
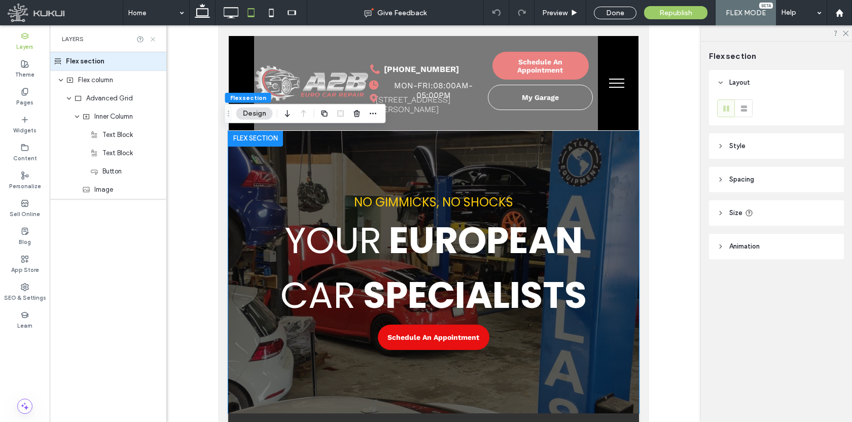
click at [154, 37] on icon at bounding box center [153, 40] width 8 height 8
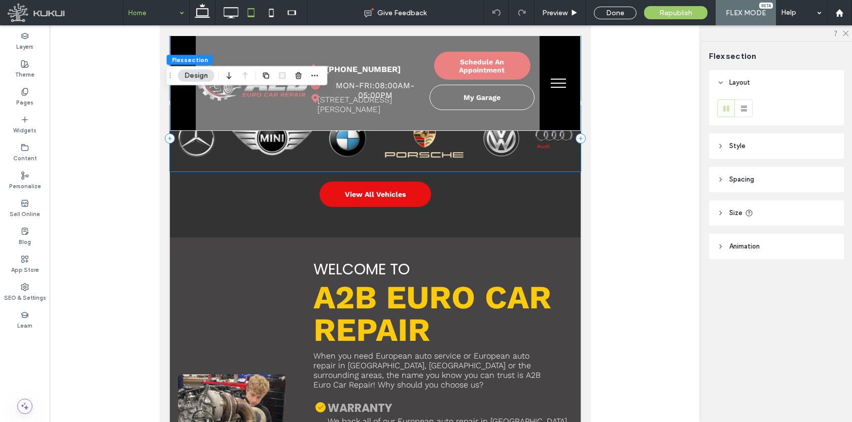
scroll to position [39, 0]
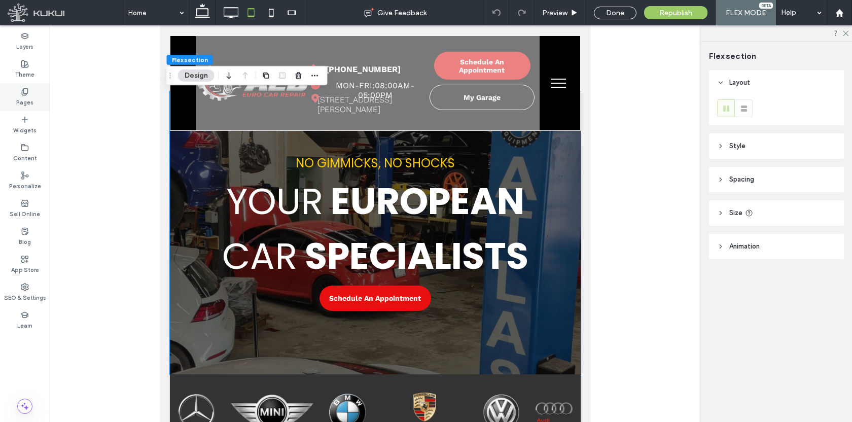
click at [24, 90] on icon at bounding box center [25, 92] width 8 height 8
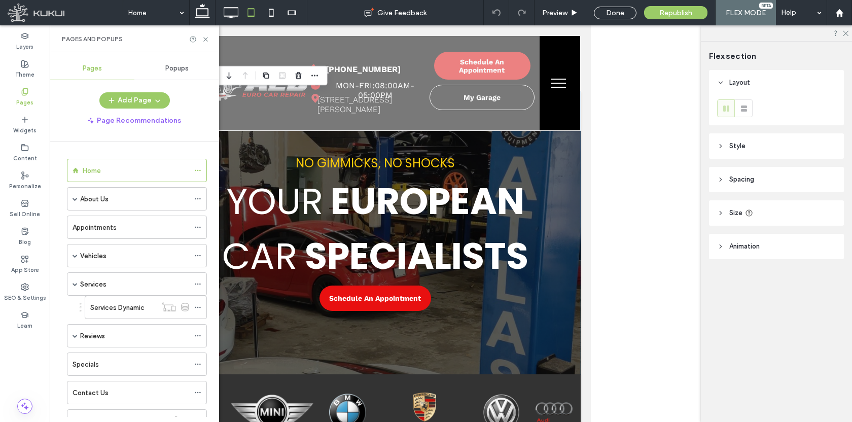
drag, startPoint x: 98, startPoint y: 308, endPoint x: 205, endPoint y: 39, distance: 289.8
click at [98, 308] on label "Services Dynamic" at bounding box center [117, 308] width 54 height 18
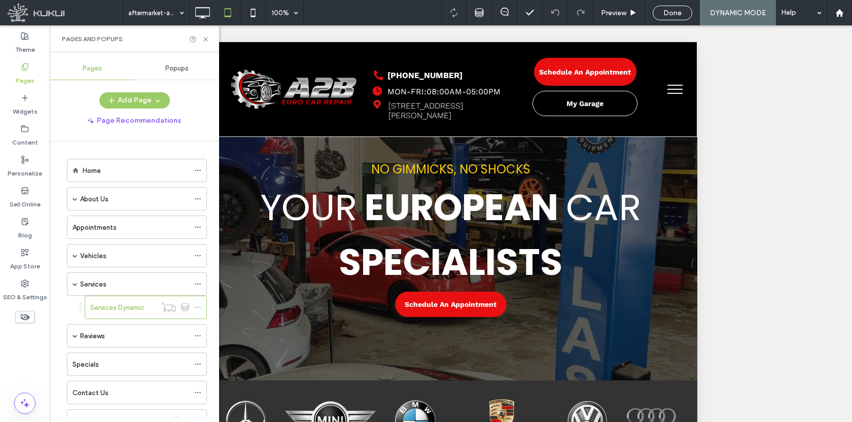
click at [205, 39] on div at bounding box center [426, 211] width 852 height 422
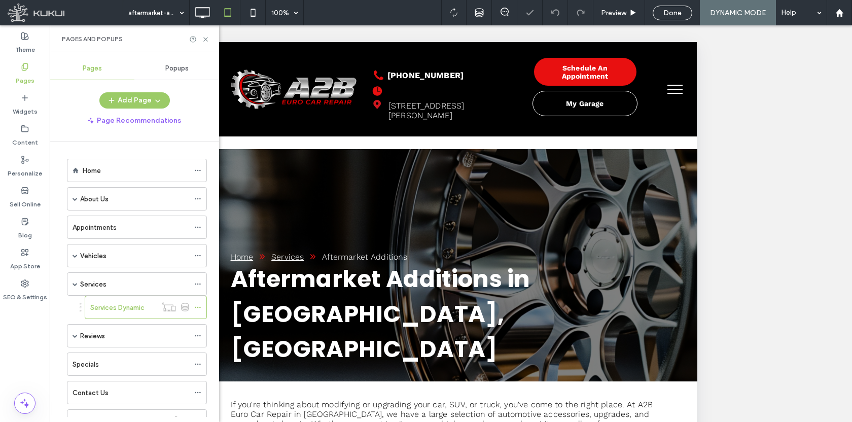
click at [205, 39] on use at bounding box center [205, 39] width 4 height 4
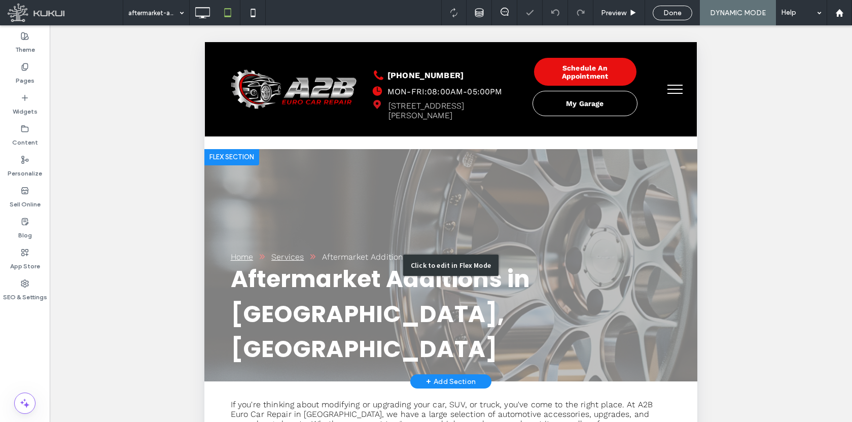
click at [227, 233] on div "Click to edit in Flex Mode" at bounding box center [450, 265] width 493 height 232
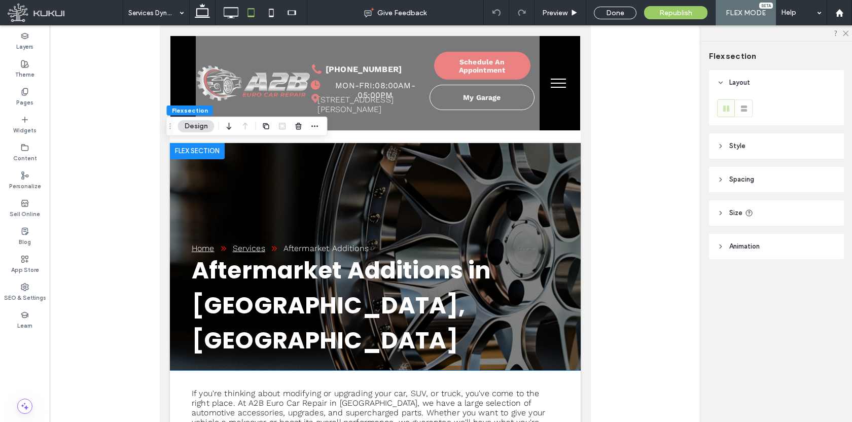
click at [171, 213] on div "Aftermarket Additions in Randolph, NJ Home Services Aftermarket Additions" at bounding box center [375, 257] width 411 height 228
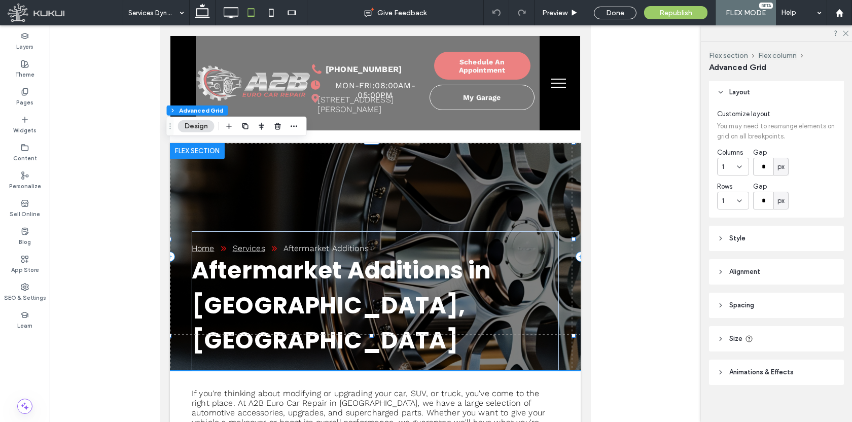
scroll to position [2, 0]
click at [845, 31] on icon at bounding box center [845, 32] width 7 height 7
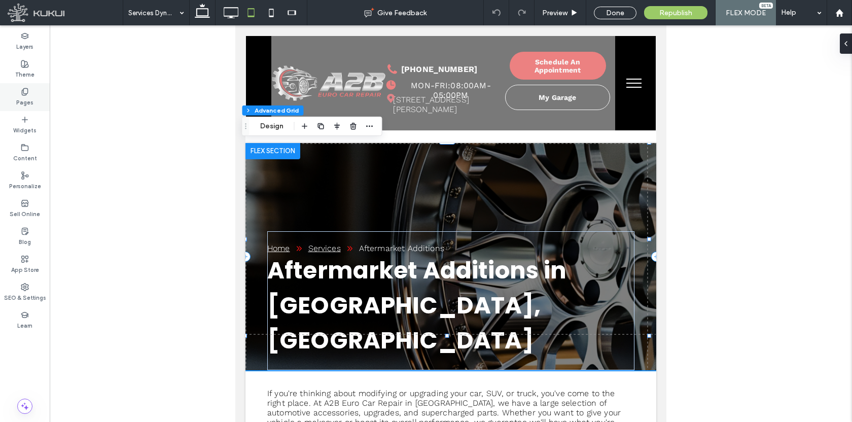
click at [24, 104] on label "Pages" at bounding box center [24, 101] width 17 height 11
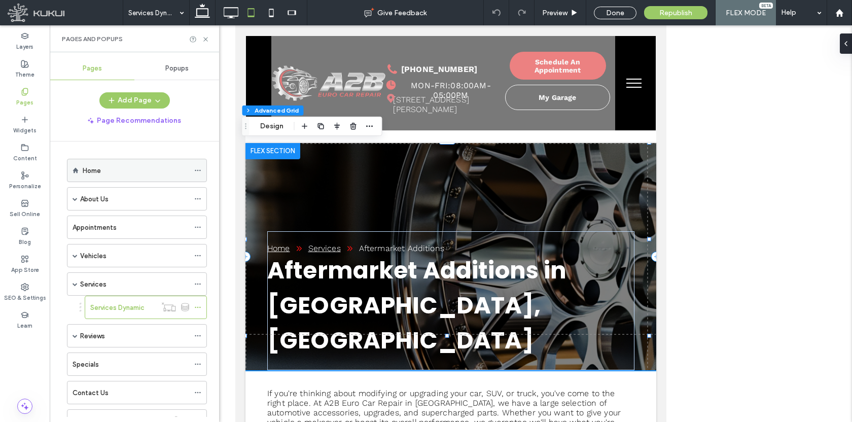
click at [110, 176] on div "Home" at bounding box center [136, 170] width 107 height 22
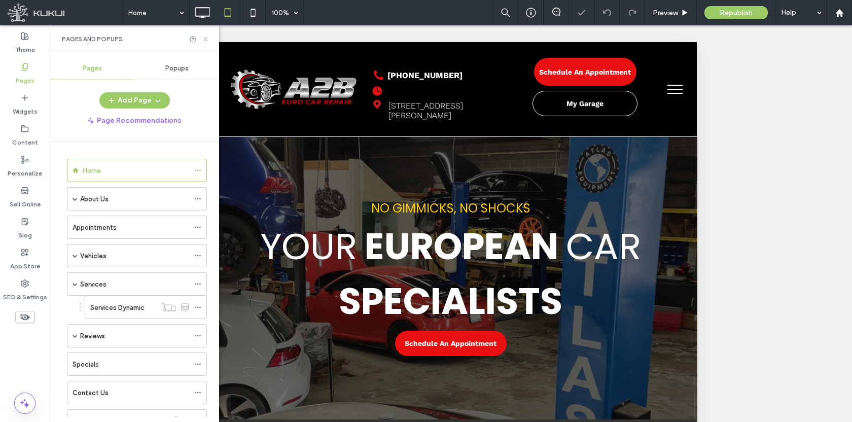
click at [205, 40] on icon at bounding box center [206, 40] width 8 height 8
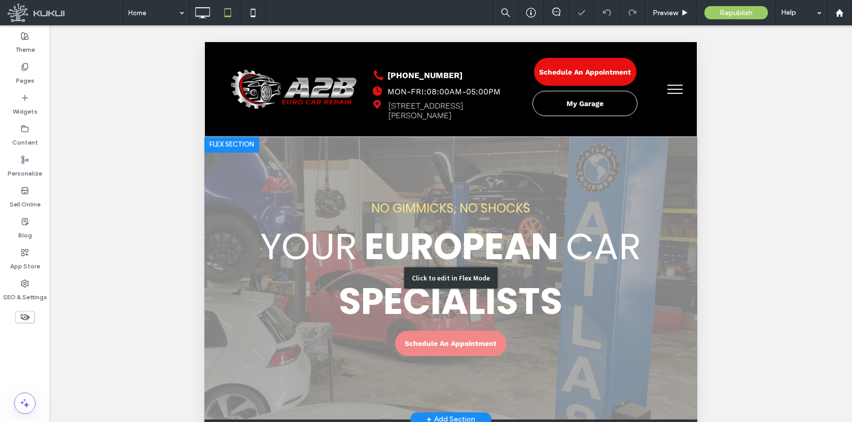
click at [374, 253] on div "Click to edit in Flex Mode" at bounding box center [450, 277] width 493 height 283
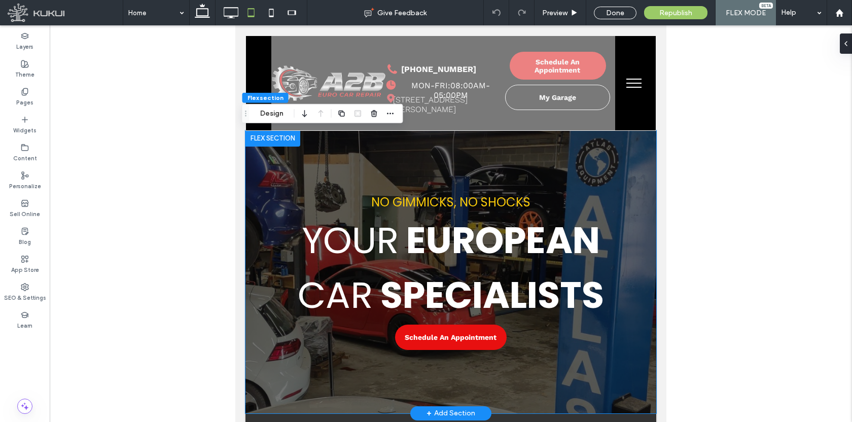
click at [373, 253] on span "YOUR" at bounding box center [350, 240] width 97 height 51
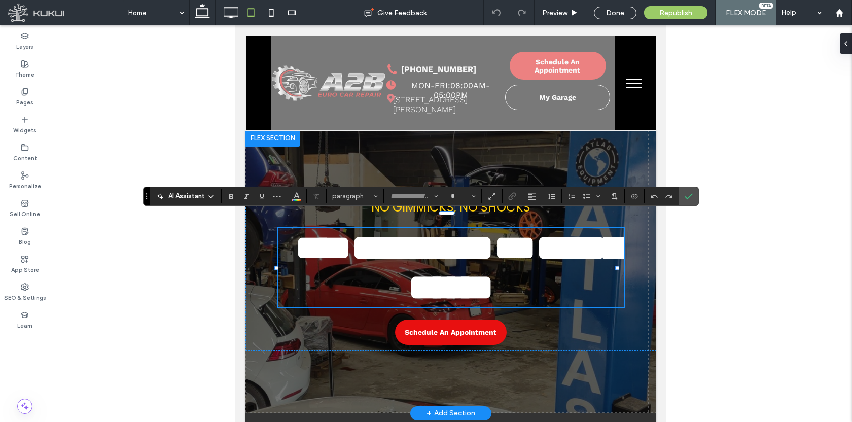
type input "*******"
type input "**"
click at [689, 200] on span "Confirm" at bounding box center [689, 196] width 8 height 17
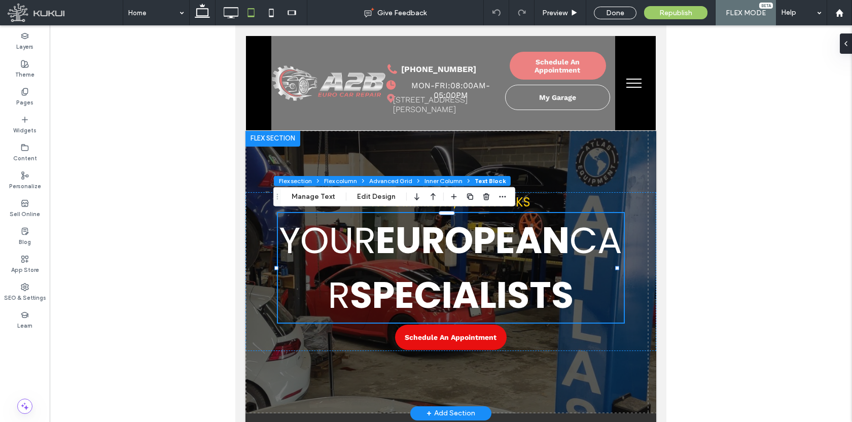
click at [282, 163] on div "Layers Theme Pages Widgets Content Personalize Sell Online Blog App Store SEO &…" at bounding box center [426, 223] width 852 height 397
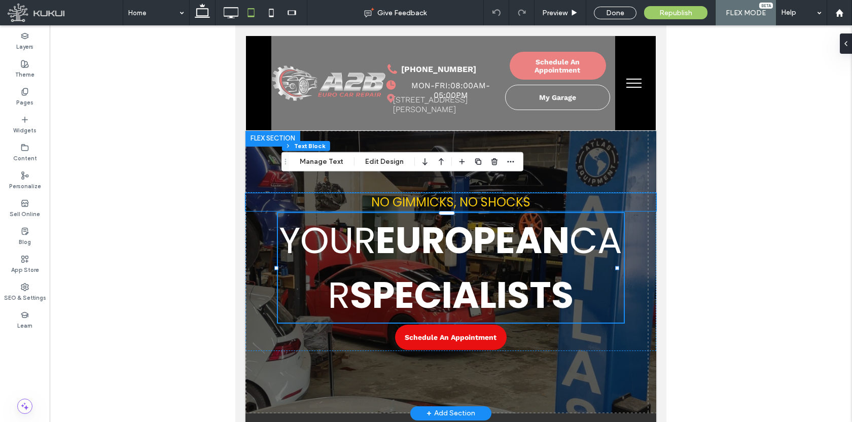
click at [432, 201] on span "NO GIMMICKS, NO SHOCKS" at bounding box center [450, 202] width 159 height 17
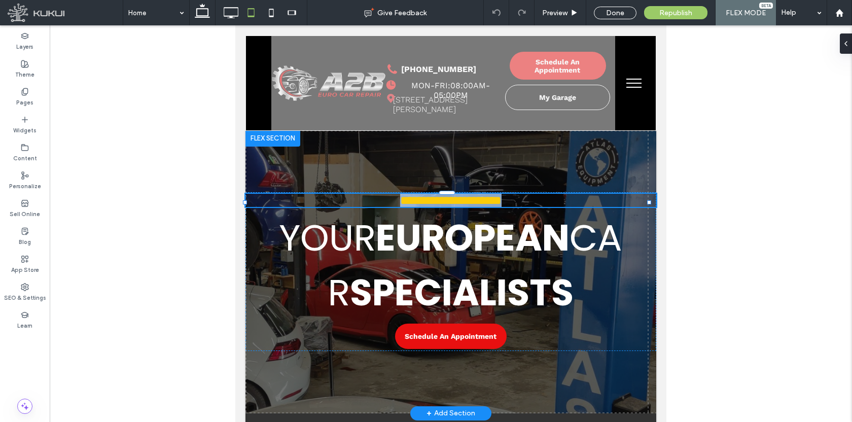
type input "*******"
type input "**"
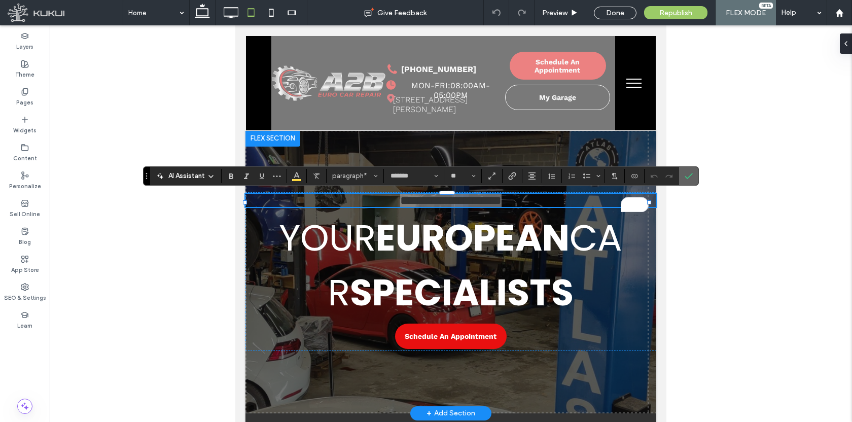
click at [682, 177] on label "Confirm" at bounding box center [688, 176] width 15 height 18
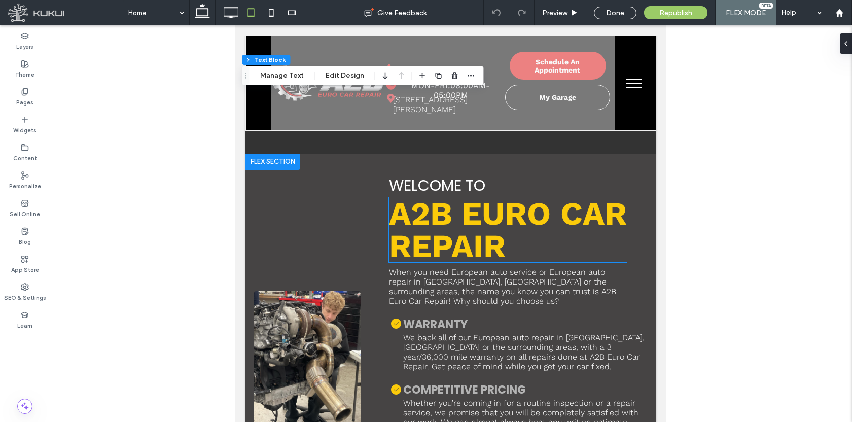
scroll to position [414, 0]
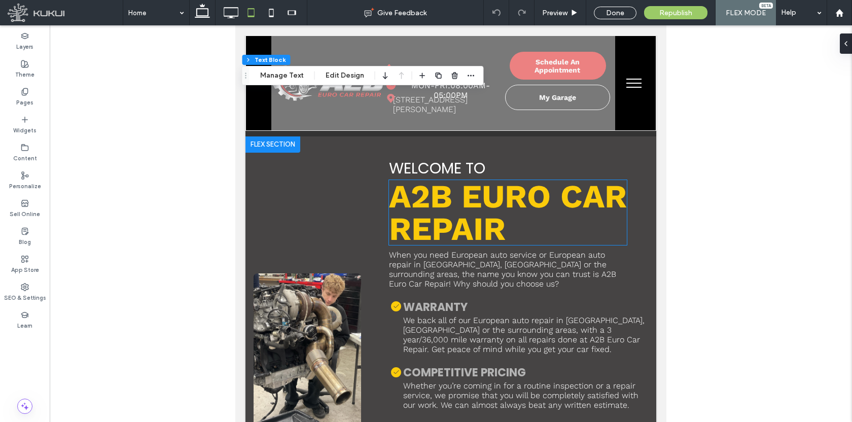
click at [434, 220] on span "A2B EURO CAR REPAIR" at bounding box center [508, 212] width 238 height 71
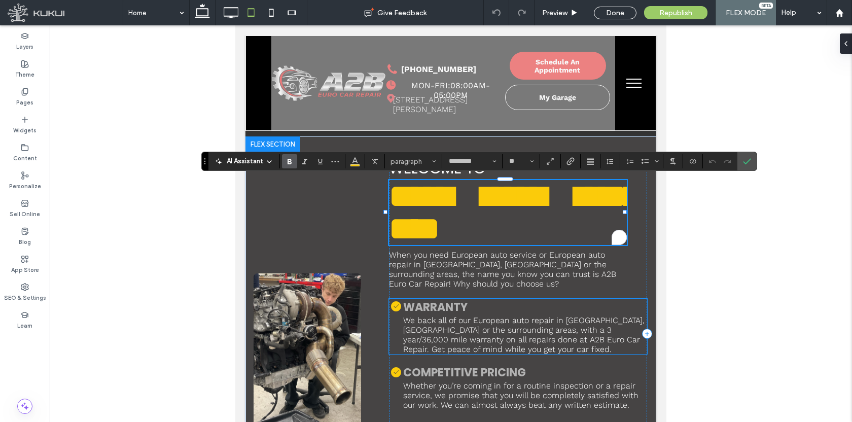
scroll to position [108, 0]
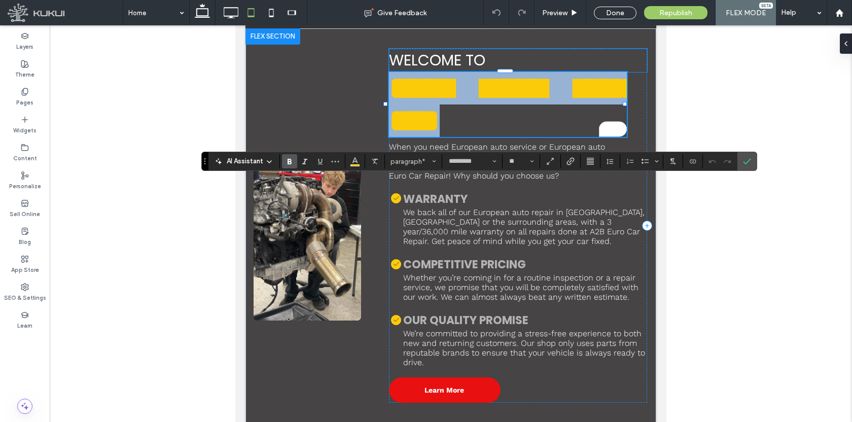
click at [450, 55] on span "WELCOME TO" at bounding box center [437, 60] width 96 height 22
click at [450, 55] on div "WELCOME TO" at bounding box center [518, 60] width 258 height 23
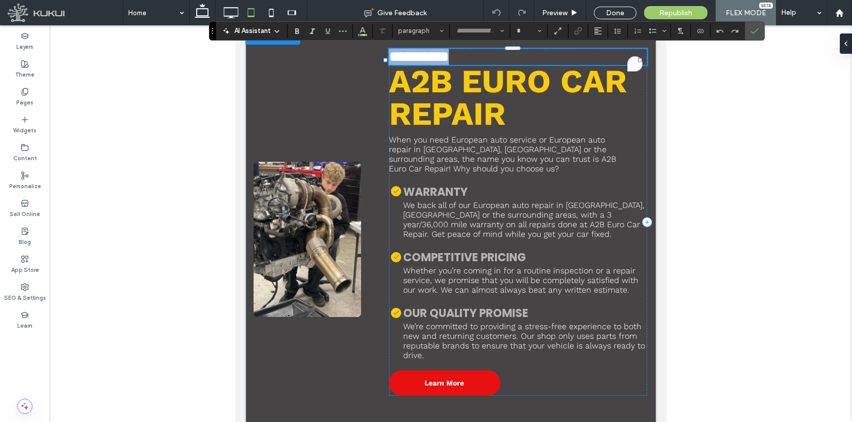
type input "*******"
type input "**"
click at [758, 31] on icon "Confirm" at bounding box center [755, 31] width 8 height 8
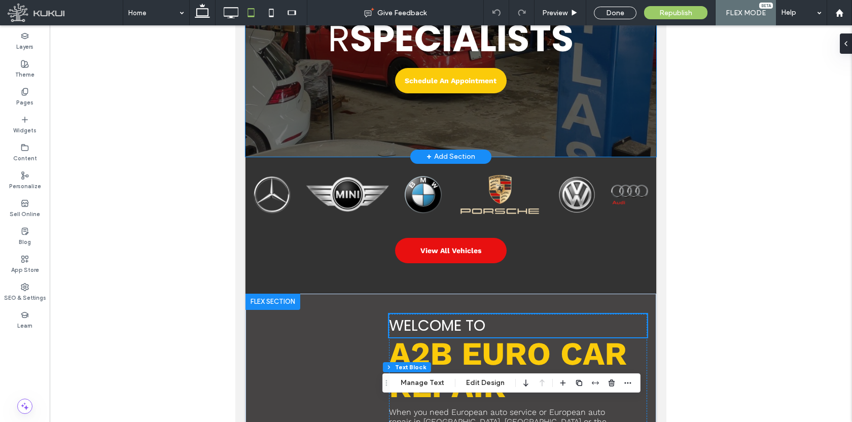
scroll to position [7, 0]
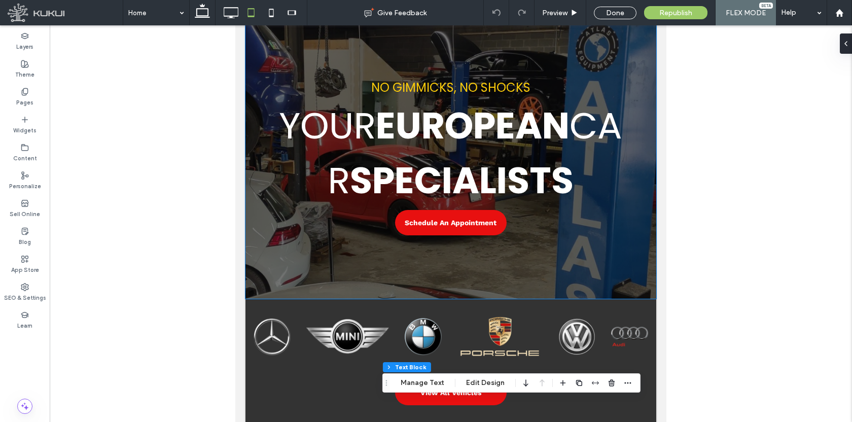
click at [450, 186] on span "SPECIALISTS" at bounding box center [462, 180] width 224 height 51
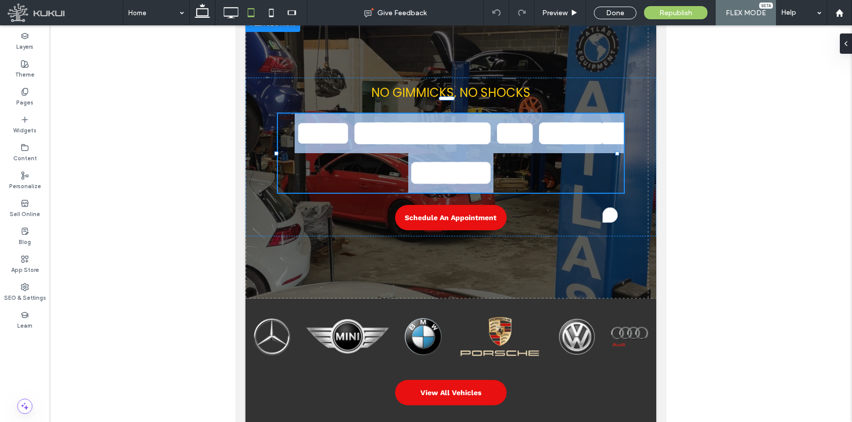
type input "*******"
type input "**"
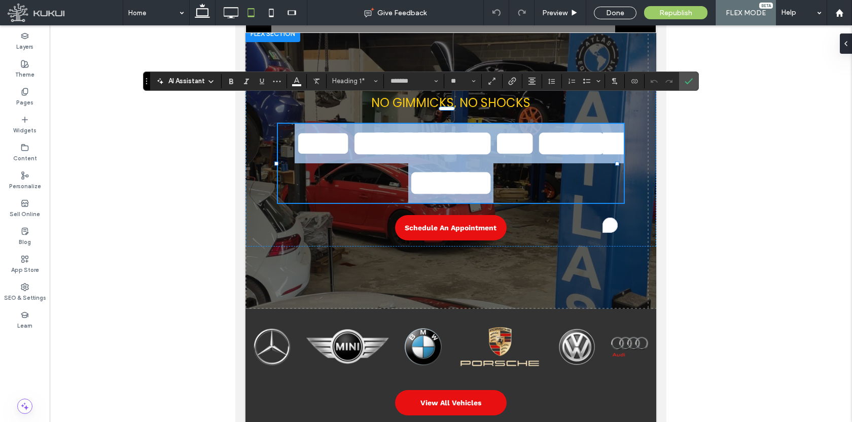
click at [451, 186] on span "**********" at bounding box center [514, 163] width 213 height 76
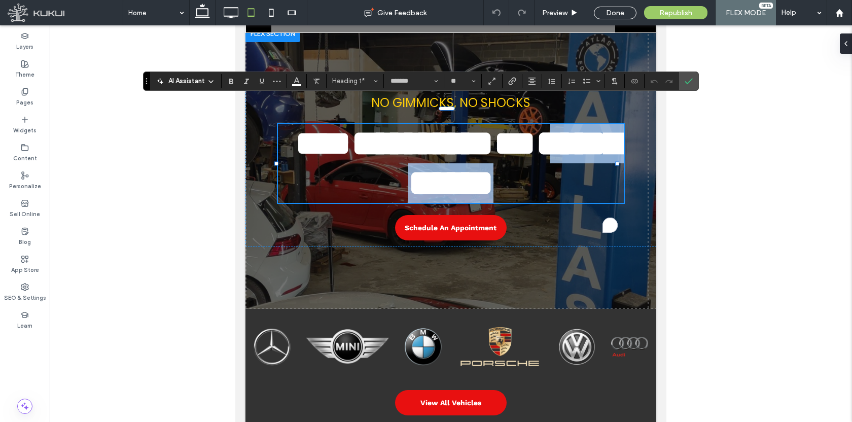
click at [451, 186] on span "**********" at bounding box center [514, 163] width 213 height 76
click at [445, 139] on span "********" at bounding box center [423, 143] width 142 height 36
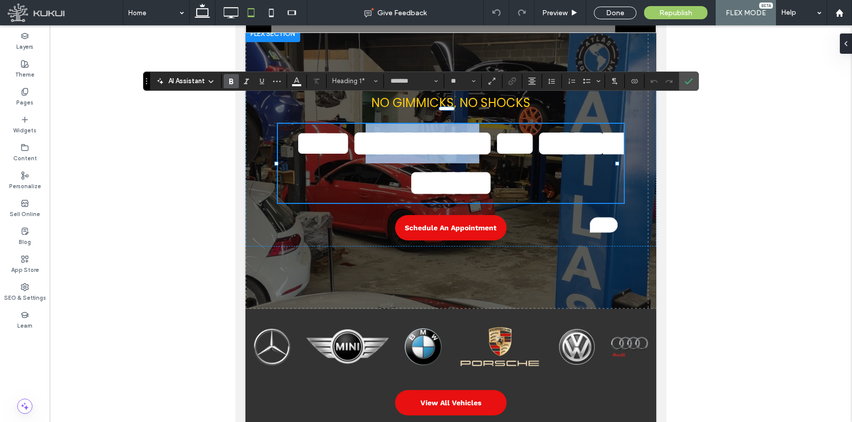
click at [445, 139] on span "********" at bounding box center [423, 143] width 142 height 36
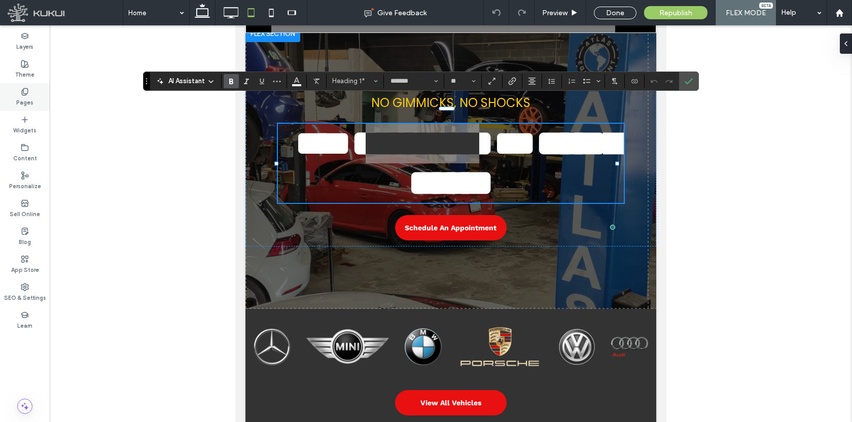
click at [22, 91] on icon at bounding box center [25, 92] width 8 height 8
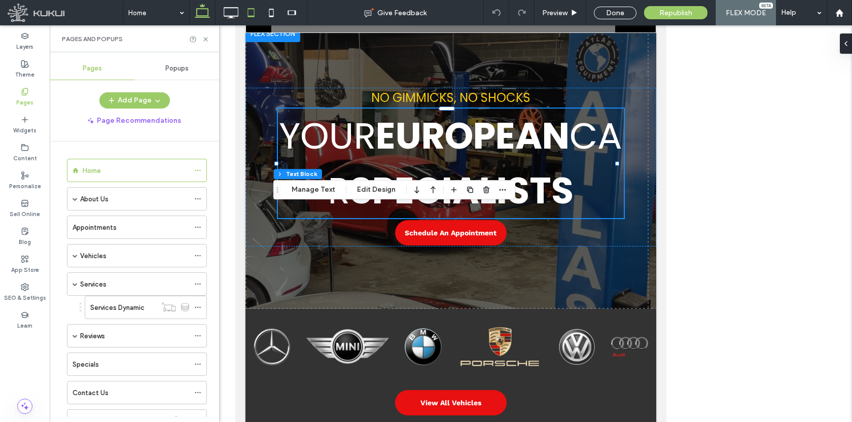
click at [194, 12] on icon at bounding box center [202, 13] width 20 height 20
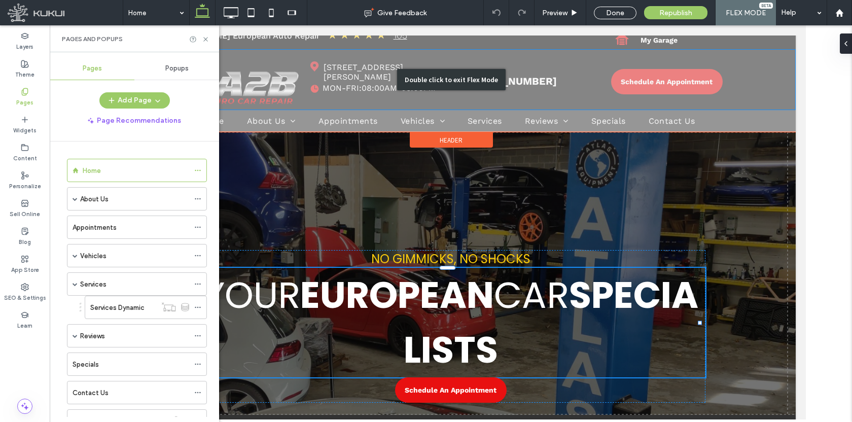
type input "***"
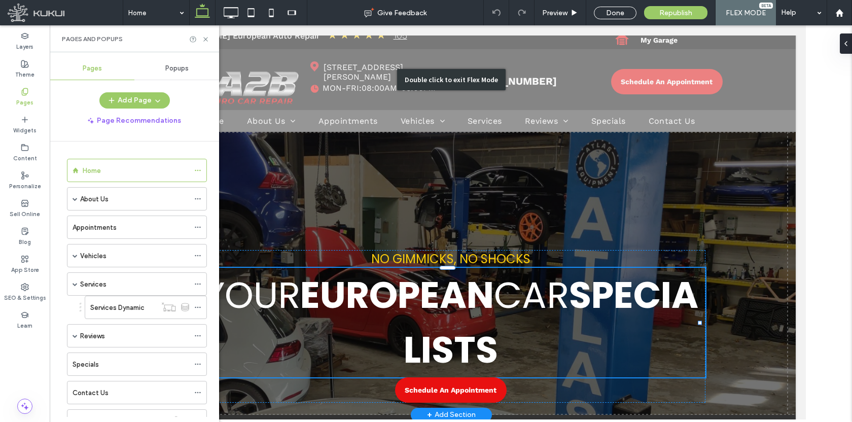
type input "***"
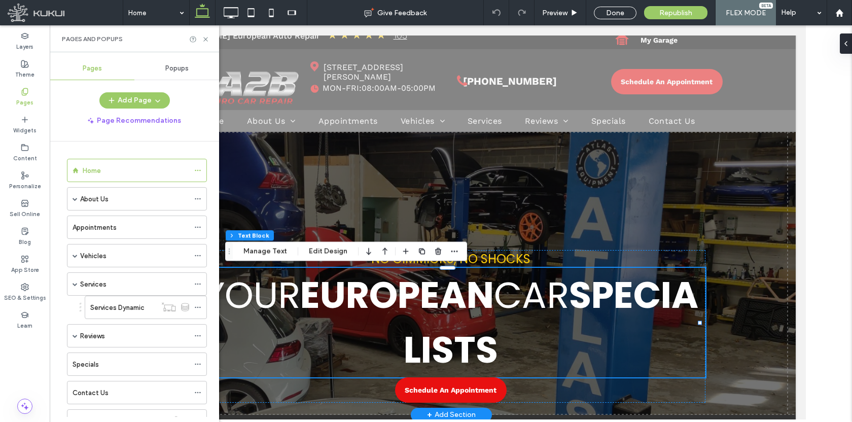
click at [404, 327] on span "SPECIALISTS" at bounding box center [550, 322] width 295 height 106
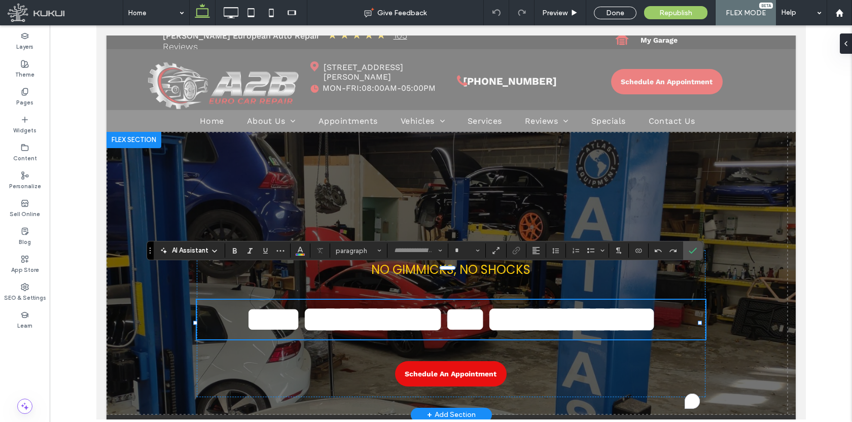
type input "*******"
type input "**"
click at [486, 327] on span "**********" at bounding box center [571, 319] width 170 height 36
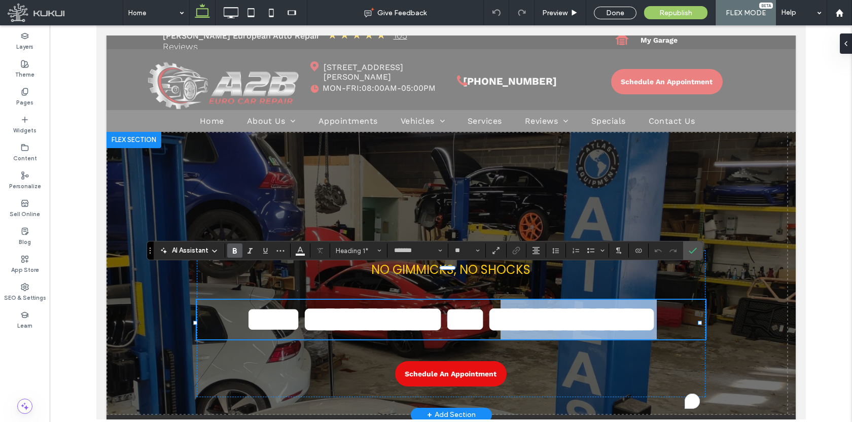
click at [486, 327] on span "**********" at bounding box center [571, 319] width 170 height 36
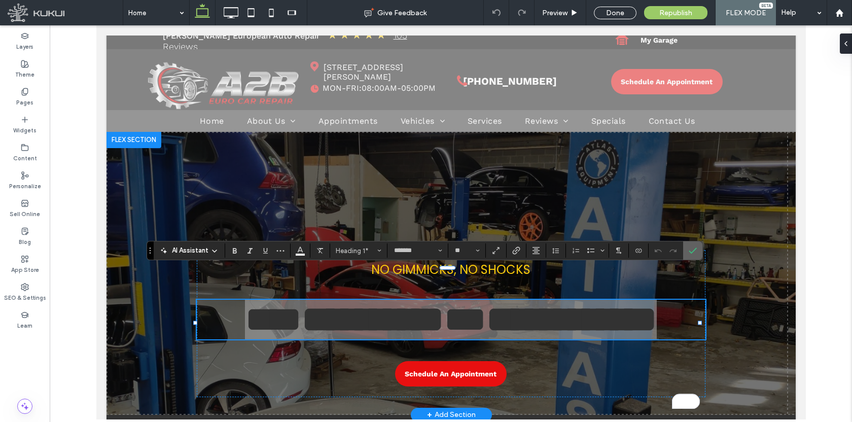
click at [690, 248] on icon "Confirm" at bounding box center [693, 251] width 8 height 8
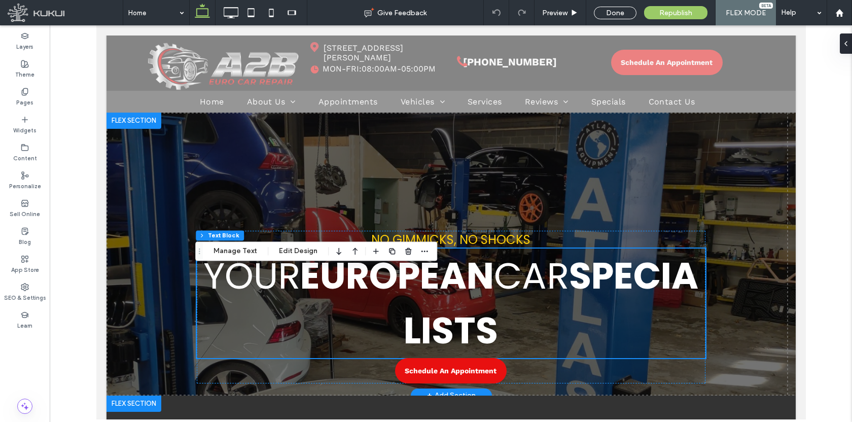
scroll to position [174, 0]
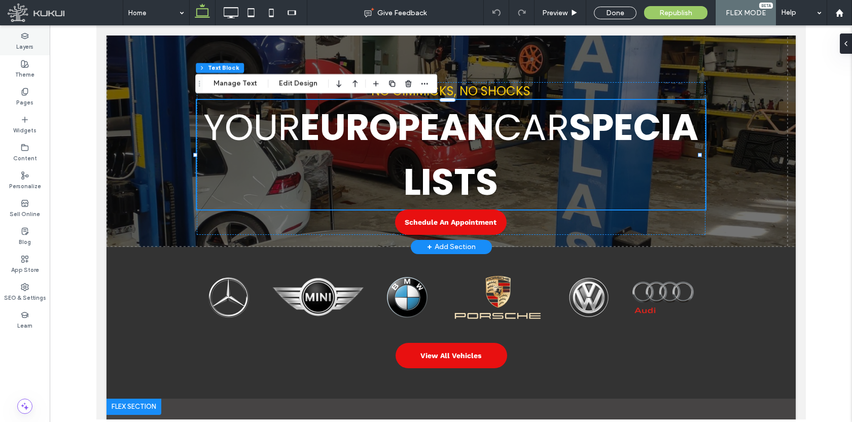
click at [25, 46] on label "Layers" at bounding box center [24, 45] width 17 height 11
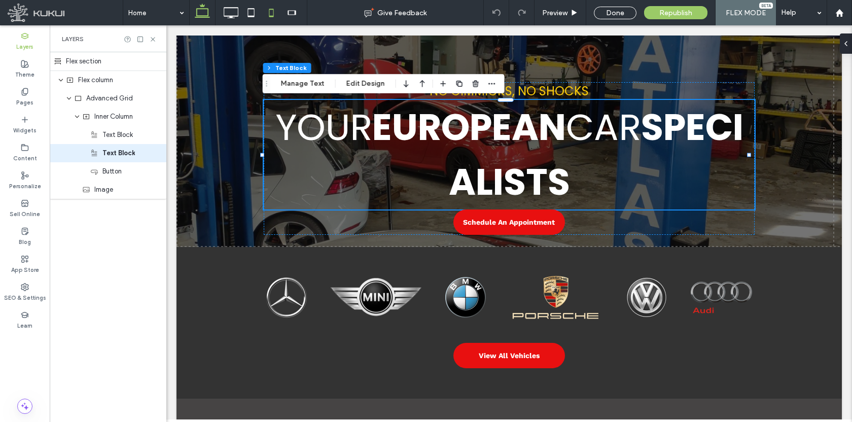
click at [268, 13] on icon at bounding box center [271, 13] width 20 height 20
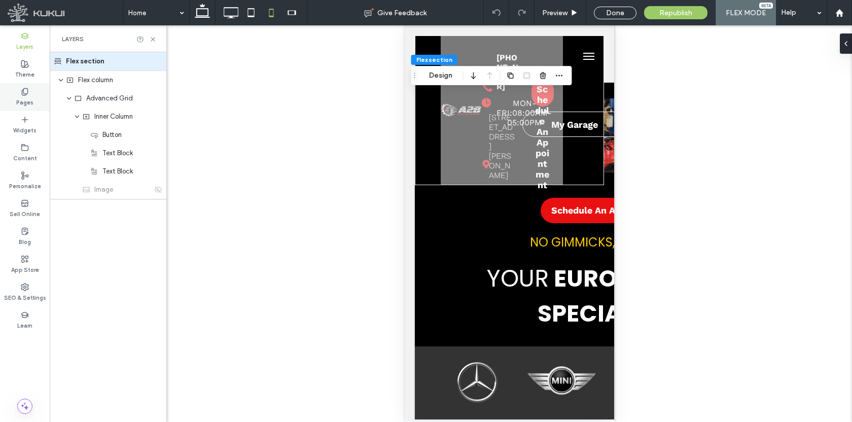
click at [33, 90] on div "Pages" at bounding box center [25, 97] width 50 height 28
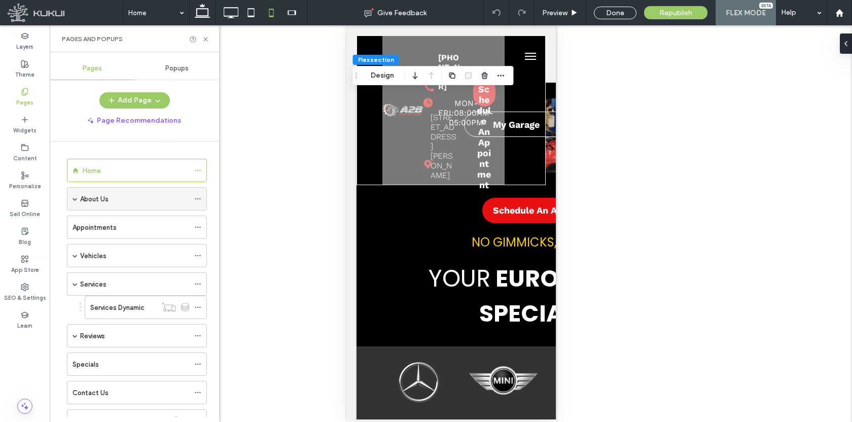
click at [103, 199] on label "About Us" at bounding box center [94, 199] width 28 height 18
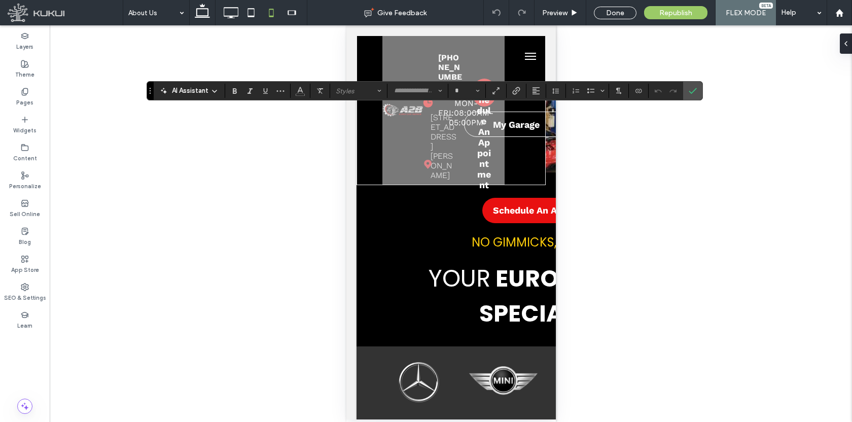
type input "*********"
type input "**"
type input "*******"
type input "**"
click at [693, 93] on icon "Confirm" at bounding box center [693, 91] width 8 height 8
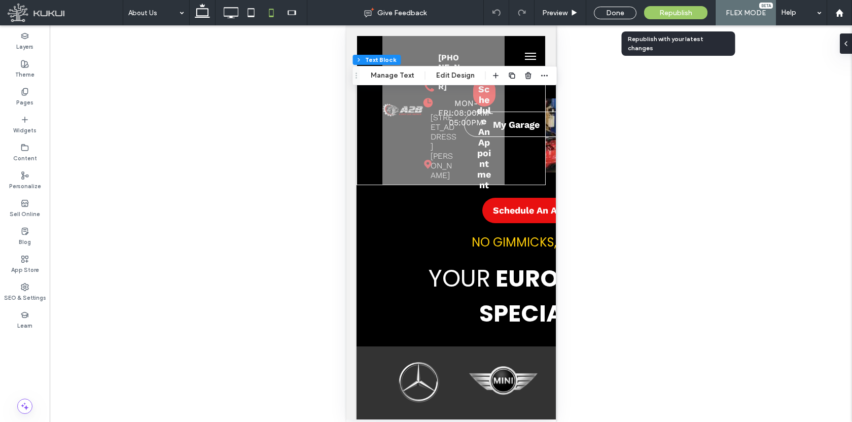
click at [659, 14] on div "Republish" at bounding box center [675, 12] width 63 height 13
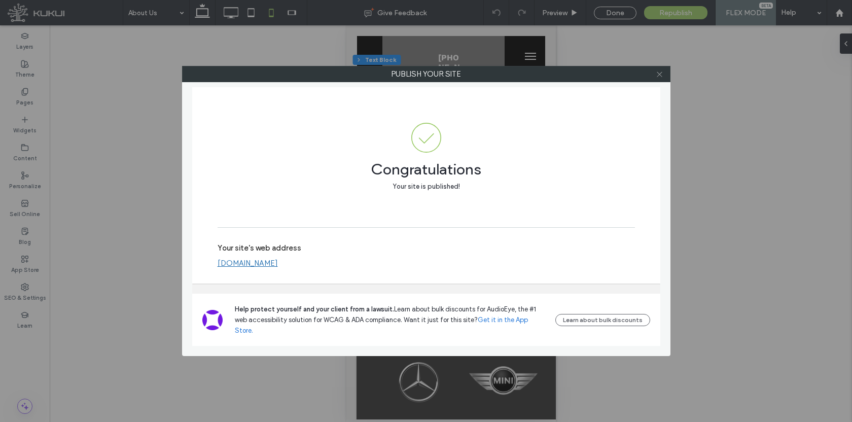
click at [661, 75] on icon at bounding box center [660, 75] width 8 height 8
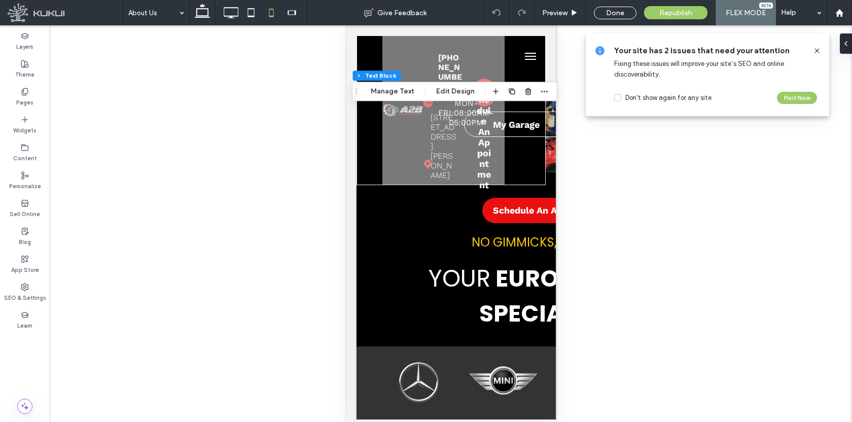
click at [818, 49] on use at bounding box center [817, 50] width 5 height 5
